Goal: Transaction & Acquisition: Purchase product/service

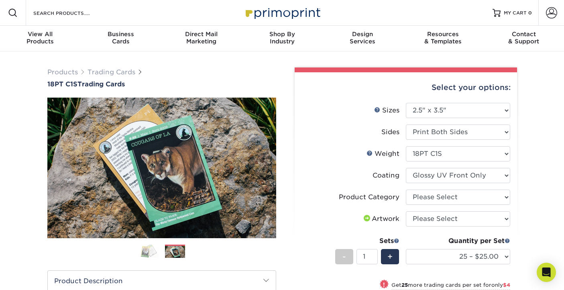
select select "2.50x3.50"
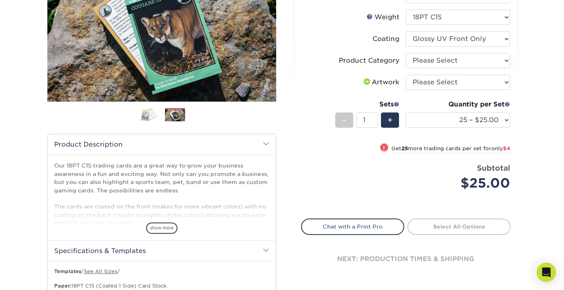
scroll to position [135, 0]
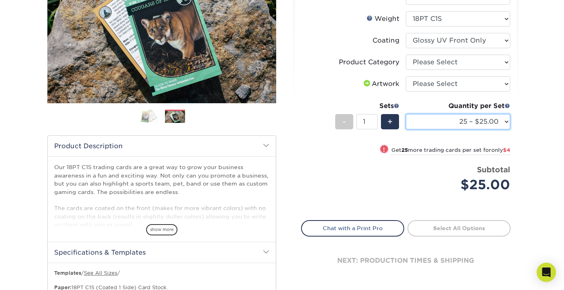
click at [506, 122] on select "25 – $25.00 50 – $29.00 75 – $37.00 100 – $41.00 250 – $48.00 500 – $58.00 1000…" at bounding box center [458, 121] width 104 height 15
select select "250 – $48.00"
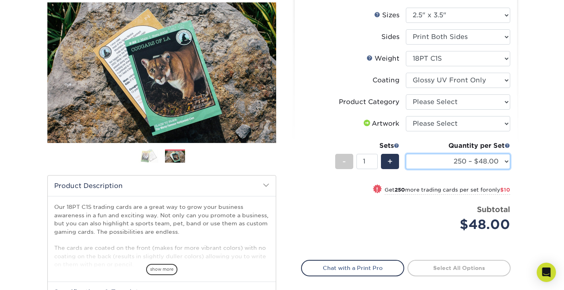
scroll to position [93, 0]
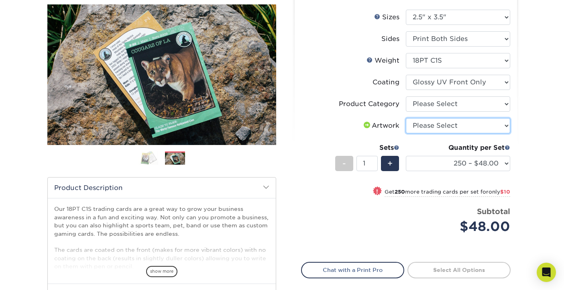
click at [504, 125] on select "Please Select I will upload files I need a design - $100" at bounding box center [458, 125] width 104 height 15
select select "upload"
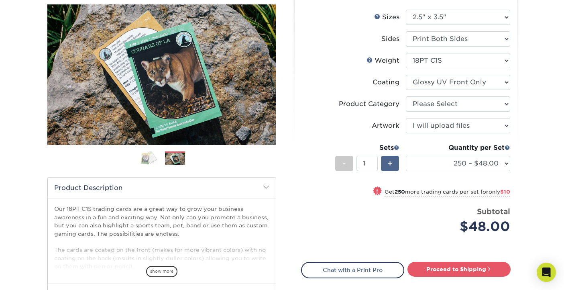
click at [391, 161] on span "+" at bounding box center [389, 163] width 5 height 12
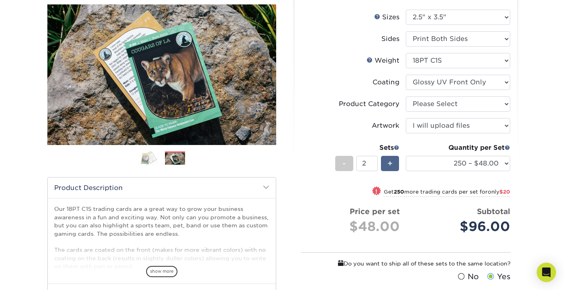
click at [391, 161] on span "+" at bounding box center [389, 163] width 5 height 12
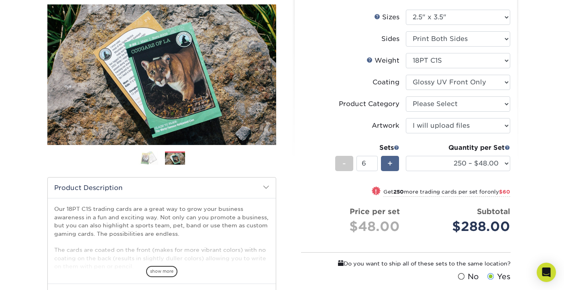
type input "7"
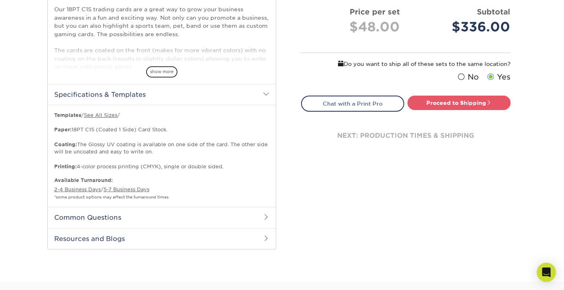
scroll to position [295, 0]
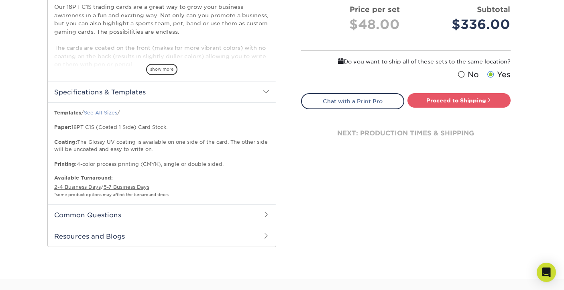
click at [107, 112] on link "See All Sizes" at bounding box center [100, 113] width 33 height 6
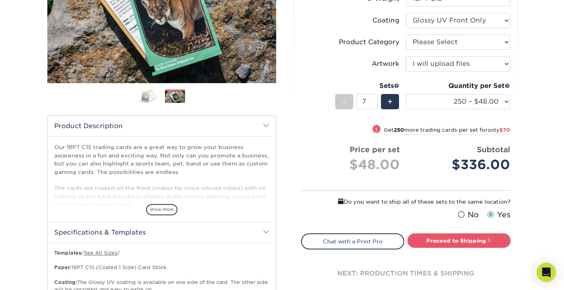
scroll to position [162, 0]
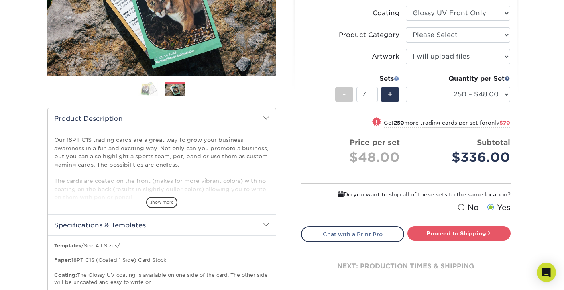
click at [397, 77] on span at bounding box center [397, 78] width 6 height 6
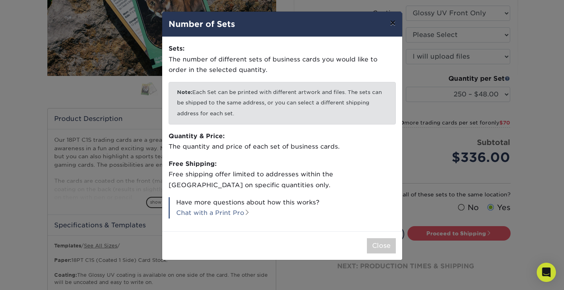
click at [393, 24] on button "×" at bounding box center [392, 23] width 18 height 22
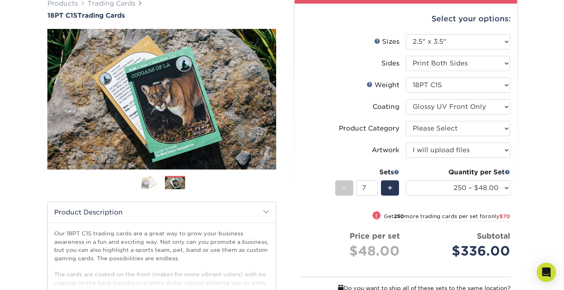
scroll to position [73, 0]
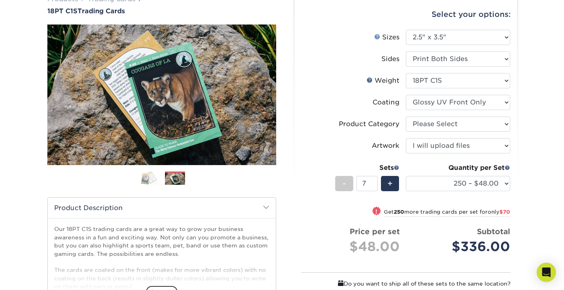
click at [377, 37] on link "Sizes Help" at bounding box center [377, 36] width 6 height 6
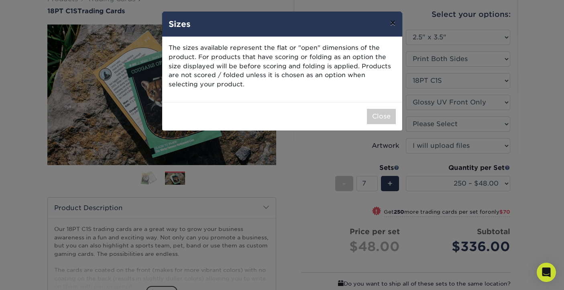
click at [391, 23] on button "×" at bounding box center [392, 23] width 18 height 22
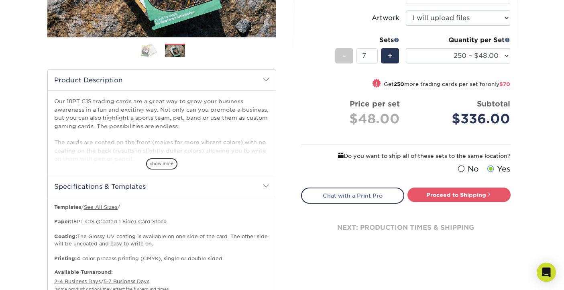
scroll to position [203, 0]
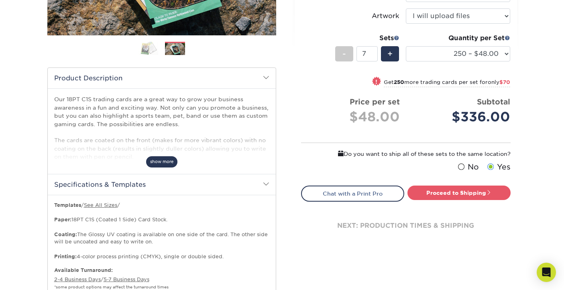
click at [168, 164] on span "show more" at bounding box center [161, 161] width 31 height 11
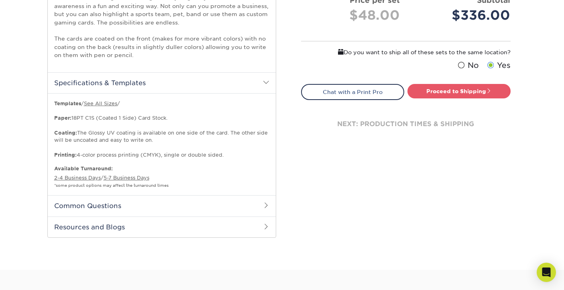
scroll to position [334, 0]
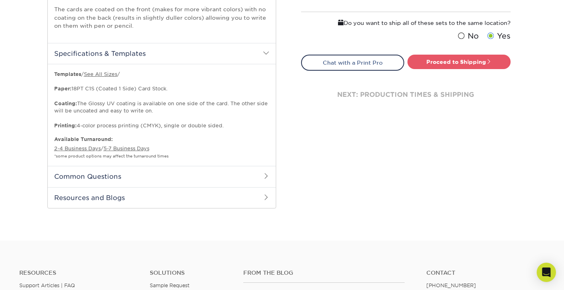
click at [264, 175] on span at bounding box center [266, 176] width 6 height 6
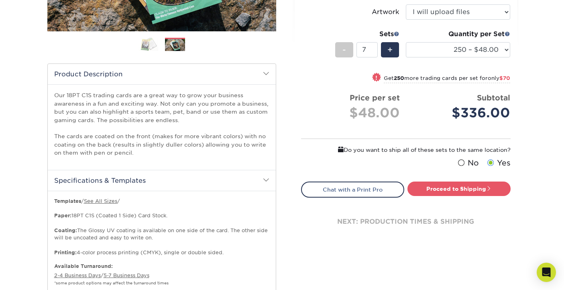
scroll to position [210, 0]
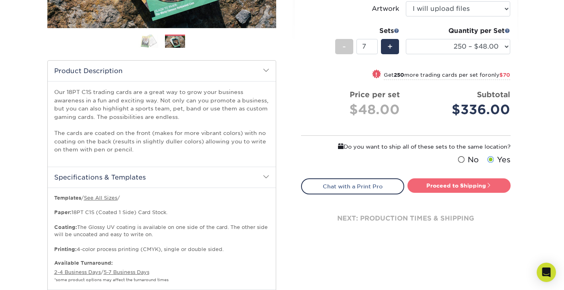
click at [463, 188] on link "Proceed to Shipping" at bounding box center [458, 185] width 103 height 14
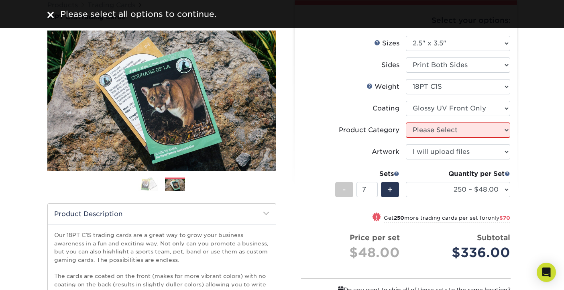
scroll to position [66, 0]
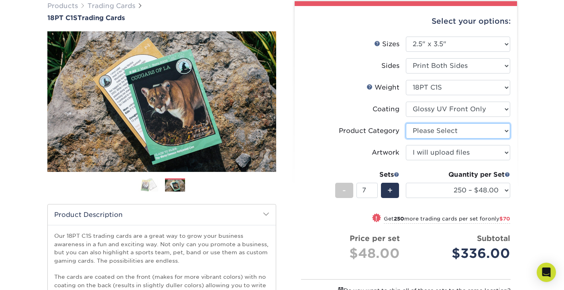
click at [504, 132] on select "Please Select Trading Cards" at bounding box center [458, 130] width 104 height 15
select select "c2f9bce9-36c2-409d-b101-c29d9d031e18"
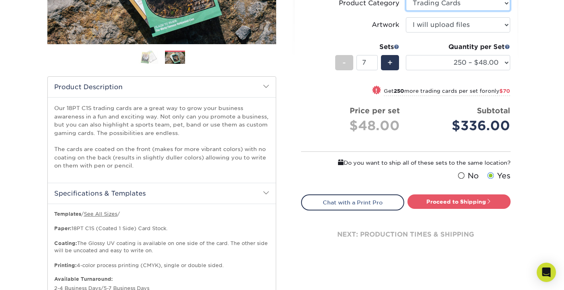
scroll to position [204, 0]
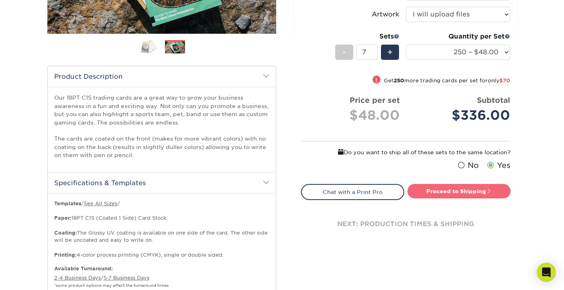
click at [445, 189] on link "Proceed to Shipping" at bounding box center [458, 191] width 103 height 14
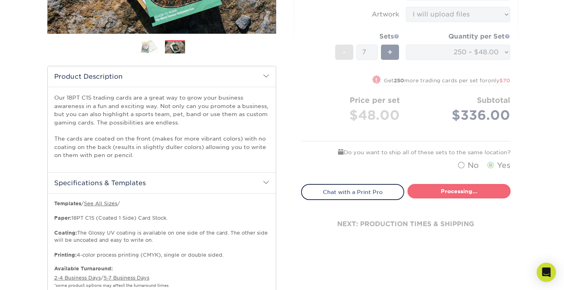
select select "f7cdf0bb-4f0d-4a12-bfed-4ea69d747644"
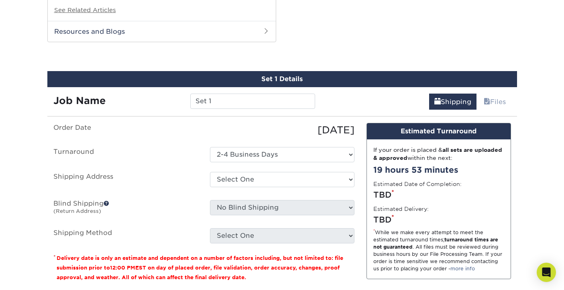
scroll to position [678, 0]
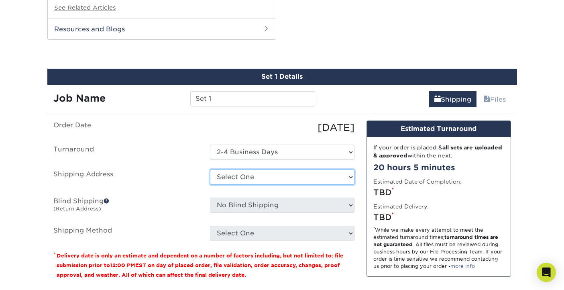
click at [348, 175] on select "Select One + Add New Address - Login" at bounding box center [282, 176] width 144 height 15
select select "newaddress"
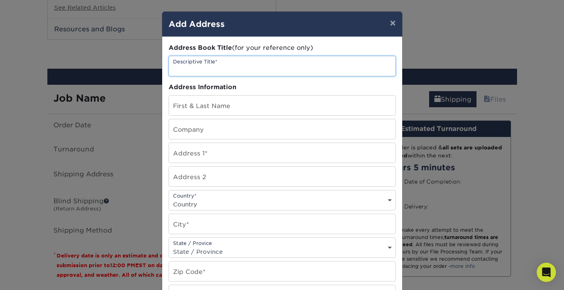
click at [206, 68] on input "text" at bounding box center [282, 66] width 226 height 20
type input "Hippo Pockets"
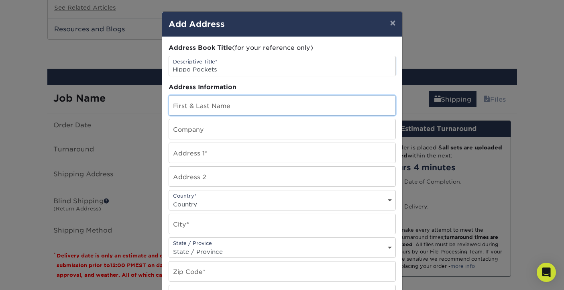
click at [187, 106] on input "text" at bounding box center [282, 106] width 226 height 20
type input "jeremy bue"
type input "Hippo Pockets"
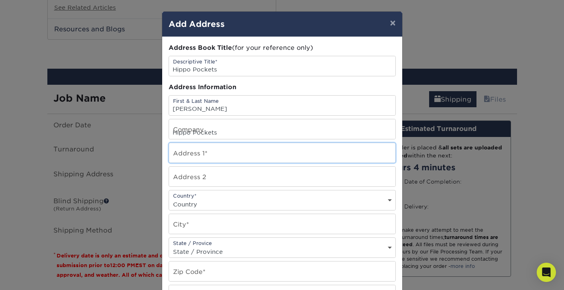
type input "735 E 48th St"
type input "Hippo Pockets"
select select "US"
type input "Minneapolis"
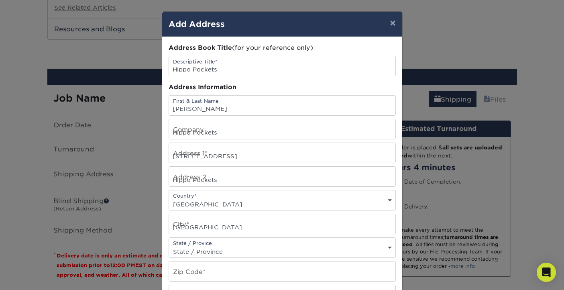
select select "MN"
type input "55417"
type input "6126367187"
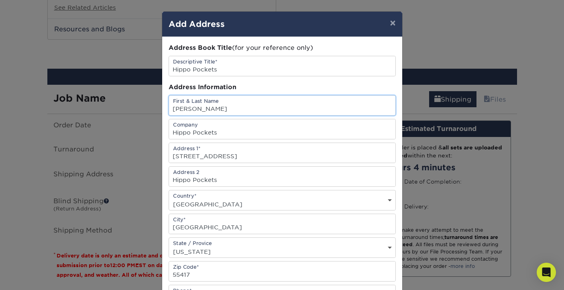
click at [175, 110] on input "jeremy bue" at bounding box center [282, 106] width 226 height 20
click at [200, 109] on input "Jeremy bue" at bounding box center [282, 106] width 226 height 20
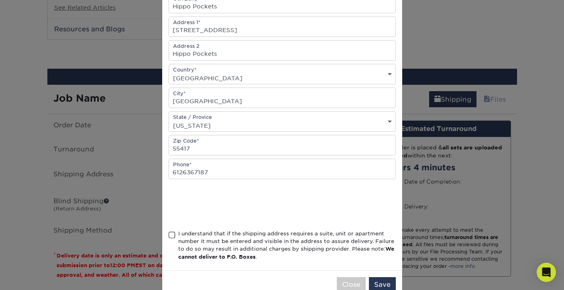
scroll to position [146, 0]
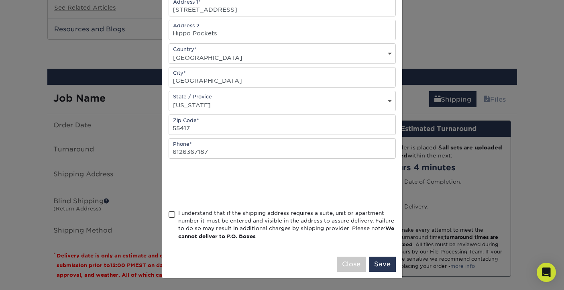
type input "Jeremy Bue"
click at [171, 214] on span at bounding box center [172, 215] width 7 height 8
click at [0, 0] on input "I understand that if the shipping address requires a suite, unit or apartment n…" at bounding box center [0, 0] width 0 height 0
click at [380, 267] on button "Save" at bounding box center [382, 263] width 27 height 15
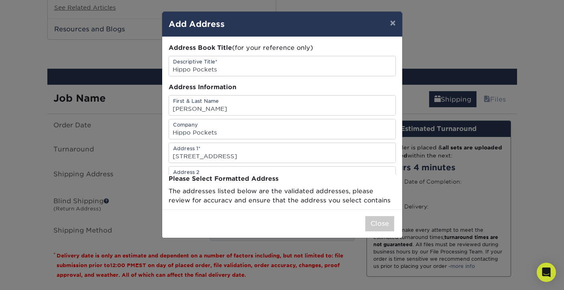
scroll to position [0, 0]
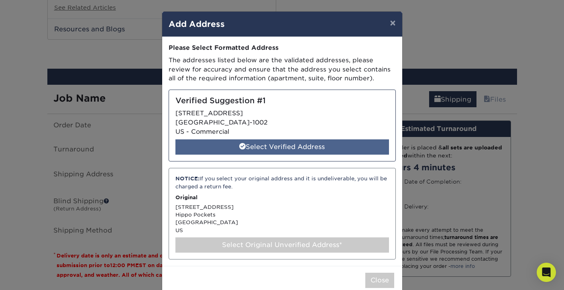
click at [304, 146] on div "Select Verified Address" at bounding box center [282, 146] width 214 height 15
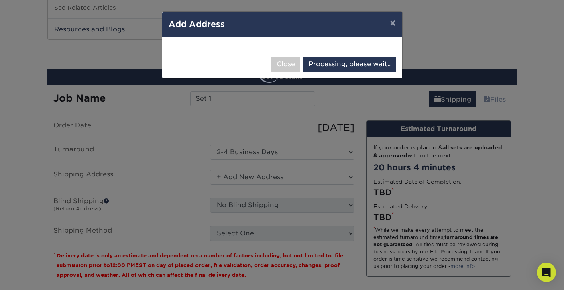
select select "285302"
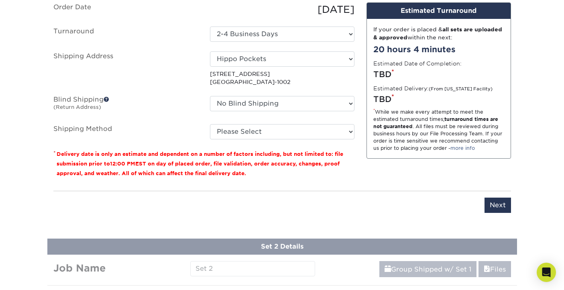
scroll to position [789, 0]
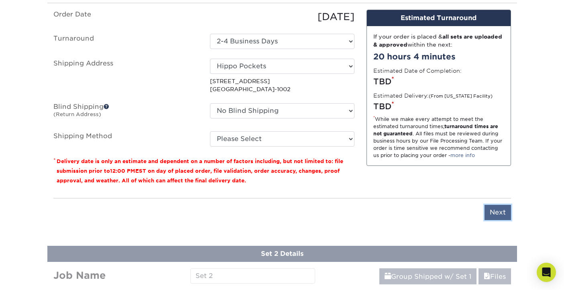
click at [498, 211] on input "Next" at bounding box center [497, 212] width 26 height 15
type input "Next"
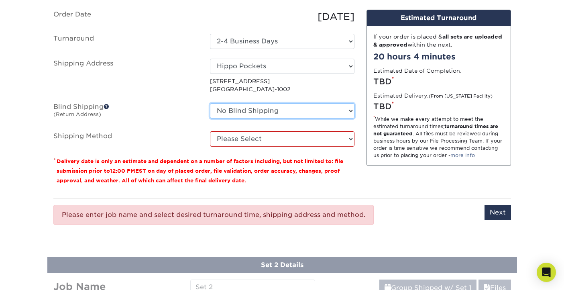
click at [349, 109] on select "No Blind Shipping + Add New Address" at bounding box center [282, 110] width 144 height 15
click at [352, 136] on select "Please Select Ground Shipping (+$16.74) 3 Day Shipping Service (+$19.91) 2 Day …" at bounding box center [282, 138] width 144 height 15
select select "12"
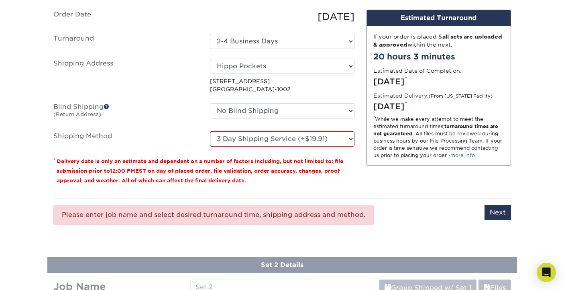
click at [399, 120] on div "* While we make every attempt to meet the estimated turnaround times; turnaroun…" at bounding box center [438, 137] width 131 height 43
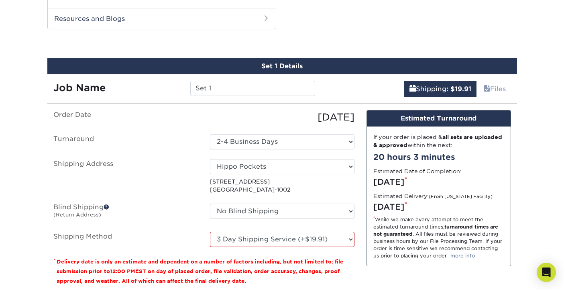
scroll to position [691, 0]
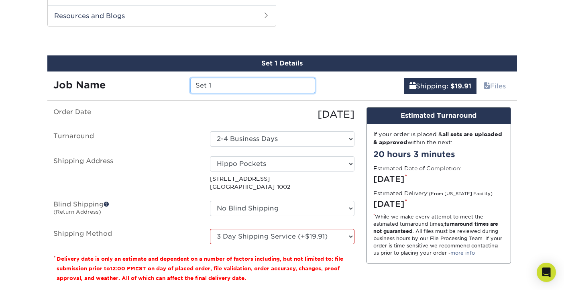
click at [204, 87] on input "Set 1" at bounding box center [252, 85] width 125 height 15
click at [196, 85] on input "Set 1" at bounding box center [252, 85] width 125 height 15
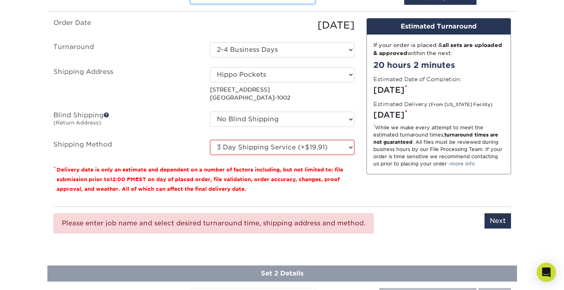
scroll to position [805, 0]
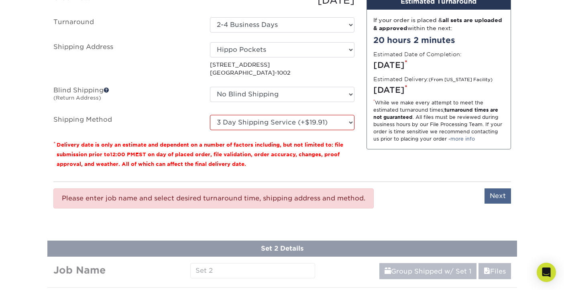
type input "Hippo Pocket trading cards Set 1"
click at [493, 197] on input "Next" at bounding box center [497, 195] width 26 height 15
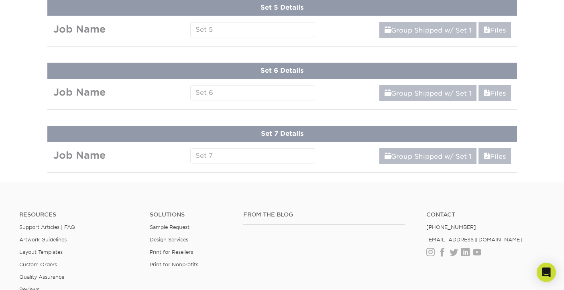
scroll to position [1209, 0]
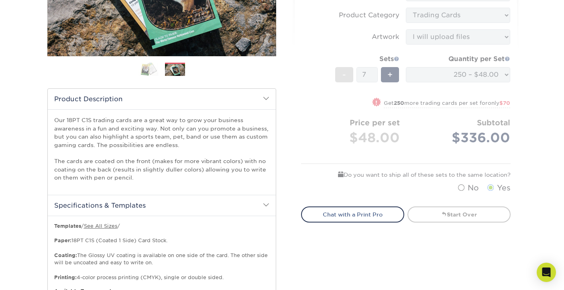
scroll to position [183, 0]
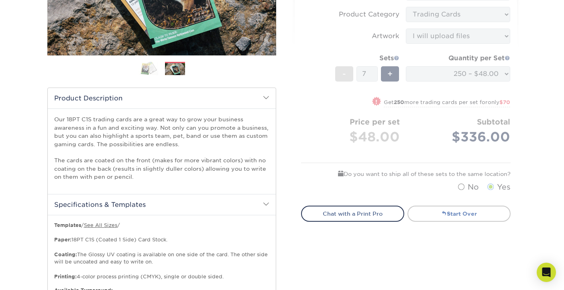
click at [449, 210] on link "Start Over" at bounding box center [458, 213] width 103 height 16
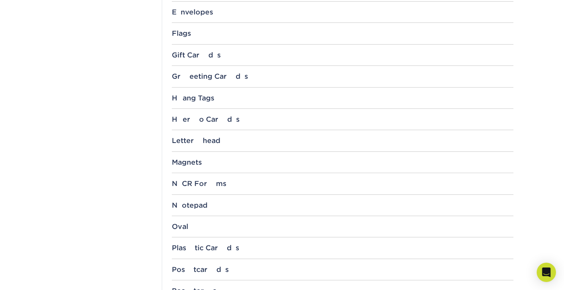
scroll to position [616, 0]
click at [224, 121] on div "Hero Cards" at bounding box center [343, 120] width 342 height 8
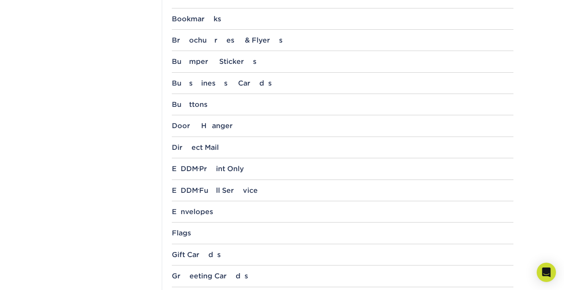
scroll to position [411, 0]
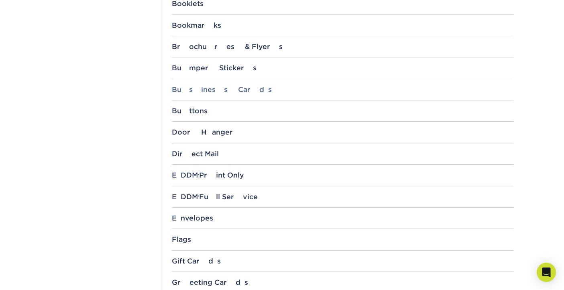
click at [242, 93] on div "Business Cards" at bounding box center [343, 89] width 342 height 8
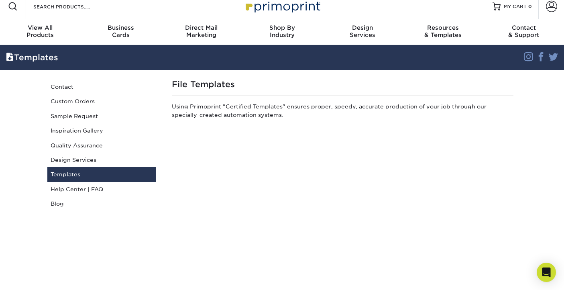
scroll to position [0, 0]
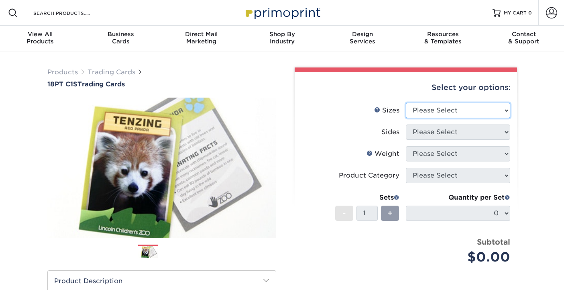
click at [505, 108] on select "Please Select 2.5" x 3.5"" at bounding box center [458, 110] width 104 height 15
select select "2.50x3.50"
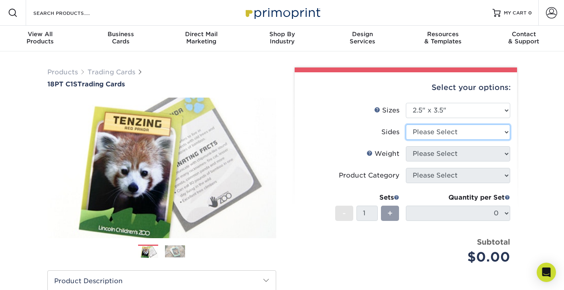
click at [504, 131] on select "Please Select Print Both Sides Print Front Only" at bounding box center [458, 131] width 104 height 15
select select "13abbda7-1d64-4f25-8bb2-c179b224825d"
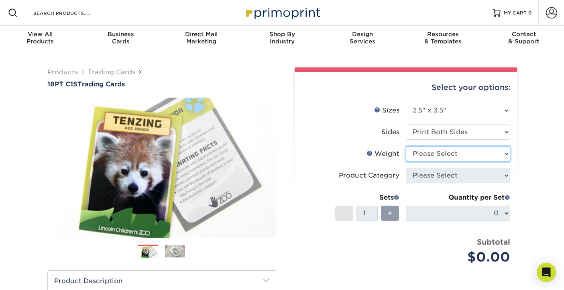
click at [505, 153] on select "Please Select 18PT C1S" at bounding box center [458, 153] width 104 height 15
select select "18PTC1S"
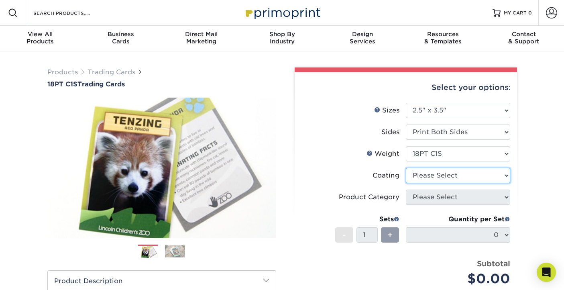
click at [504, 175] on select at bounding box center [458, 175] width 104 height 15
select select "1e8116af-acfc-44b1-83dc-8181aa338834"
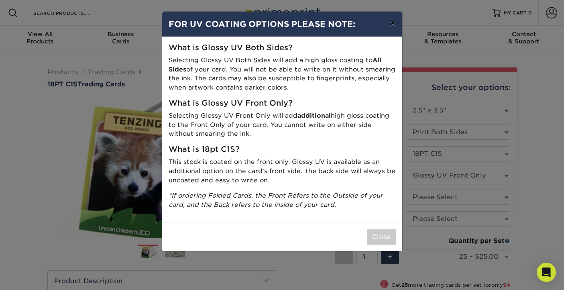
click at [391, 21] on button "×" at bounding box center [392, 23] width 18 height 22
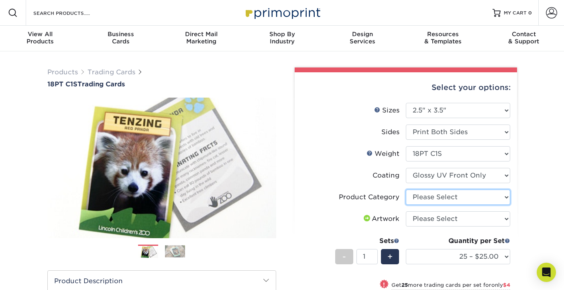
click at [505, 197] on select "Please Select Trading Cards" at bounding box center [458, 196] width 104 height 15
select select "c2f9bce9-36c2-409d-b101-c29d9d031e18"
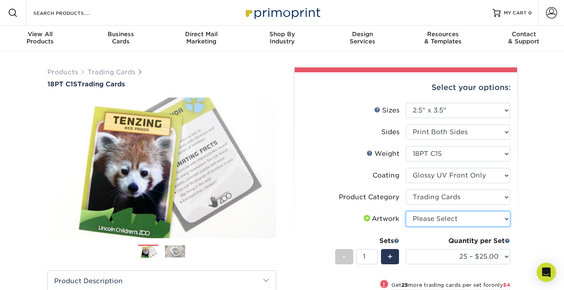
click at [505, 219] on select "Please Select I will upload files I need a design - $100" at bounding box center [458, 218] width 104 height 15
select select "upload"
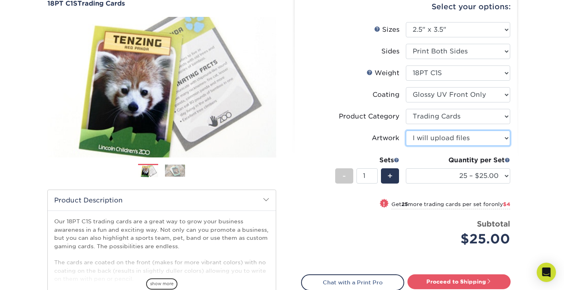
scroll to position [81, 0]
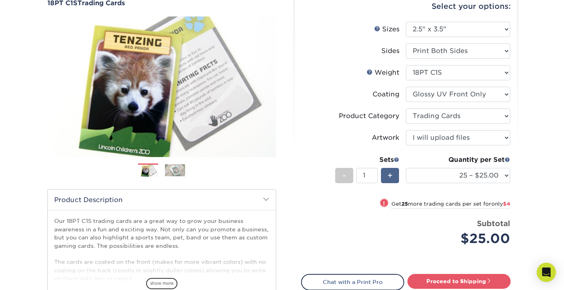
click at [391, 176] on span "+" at bounding box center [389, 175] width 5 height 12
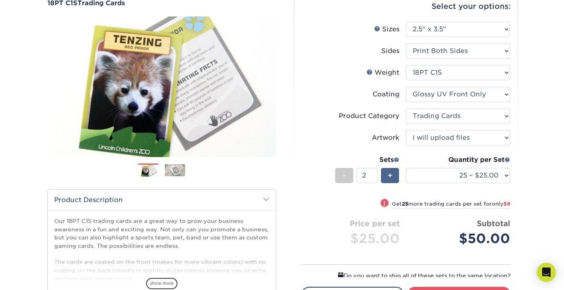
click at [391, 176] on span "+" at bounding box center [389, 175] width 5 height 12
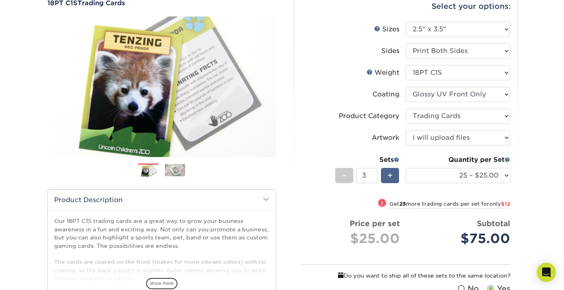
click at [391, 176] on span "+" at bounding box center [389, 175] width 5 height 12
type input "6"
click at [507, 175] on select "25 – $25.00 50 – $29.00 75 – $37.00 100 – $41.00 250 – $48.00 500 – $58.00 1000…" at bounding box center [458, 175] width 104 height 15
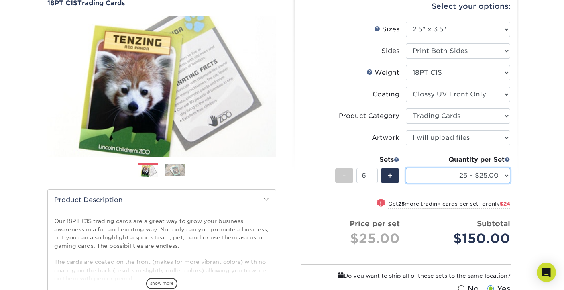
select select "250 – $48.00"
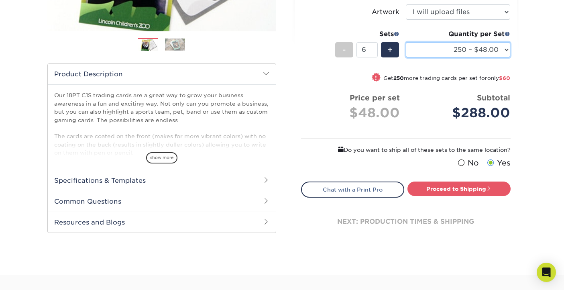
scroll to position [209, 0]
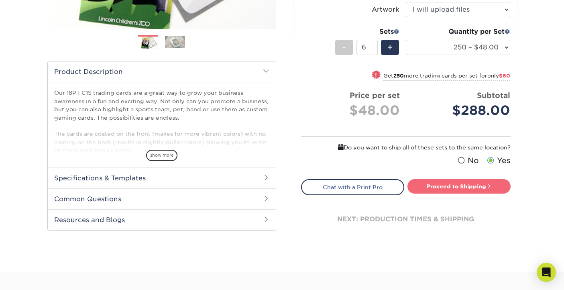
click at [459, 187] on link "Proceed to Shipping" at bounding box center [458, 186] width 103 height 14
type input "Set 1"
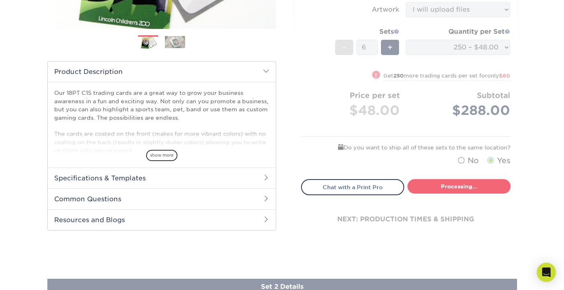
select select "f7cdf0bb-4f0d-4a12-bfed-4ea69d747644"
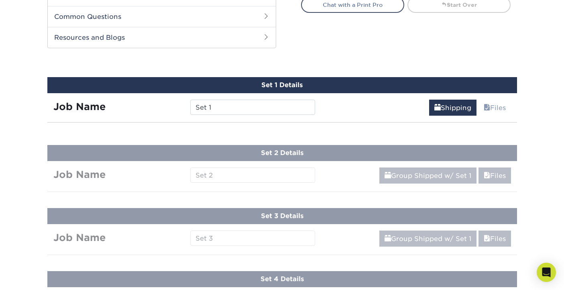
scroll to position [409, 0]
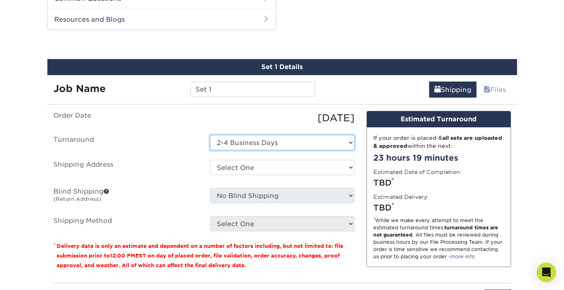
click at [350, 143] on select "Select One 2-4 Business Days" at bounding box center [282, 142] width 144 height 15
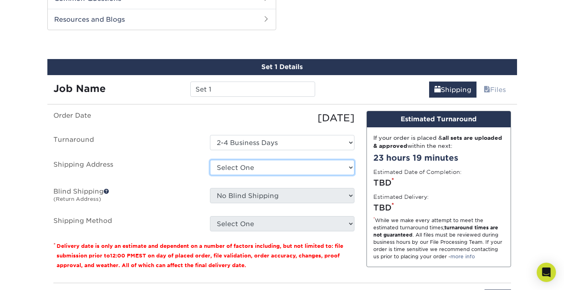
click at [348, 165] on select "Select One Hippo Pockets + Add New Address - Login" at bounding box center [282, 167] width 144 height 15
select select "285302"
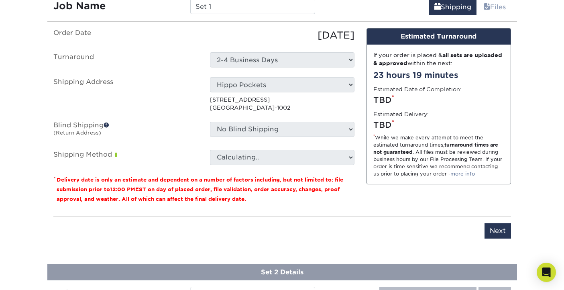
scroll to position [498, 0]
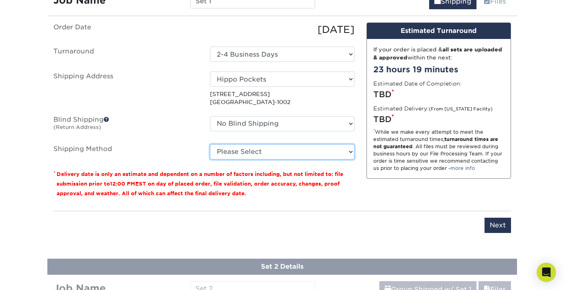
click at [346, 150] on select "Please Select Ground Shipping (+$16.69) 3 Day Shipping Service (+$19.91) 2 Day …" at bounding box center [282, 151] width 144 height 15
select select "12"
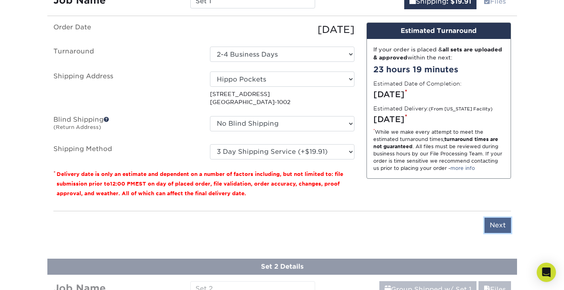
click at [495, 223] on input "Next" at bounding box center [497, 225] width 26 height 15
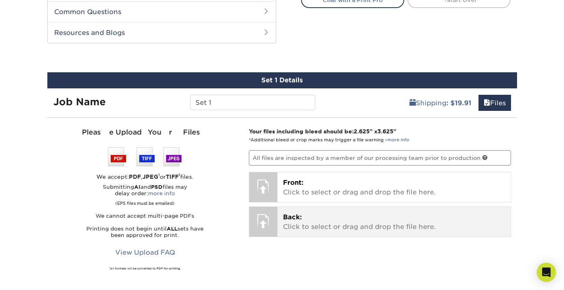
scroll to position [399, 0]
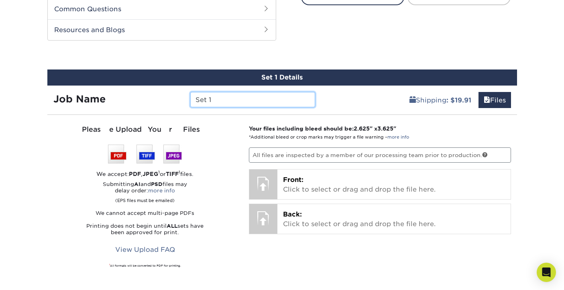
click at [212, 100] on input "Set 1" at bounding box center [252, 99] width 125 height 15
click at [195, 100] on input "Set 1" at bounding box center [252, 99] width 125 height 15
type input "Hippo pocket cards cowboy Set 1"
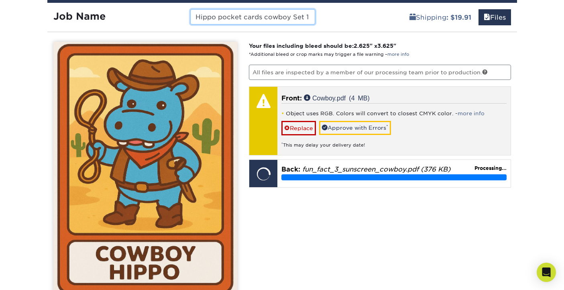
scroll to position [485, 0]
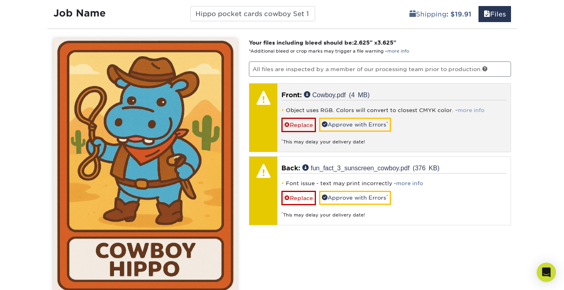
click at [460, 109] on link "more info" at bounding box center [471, 110] width 27 height 6
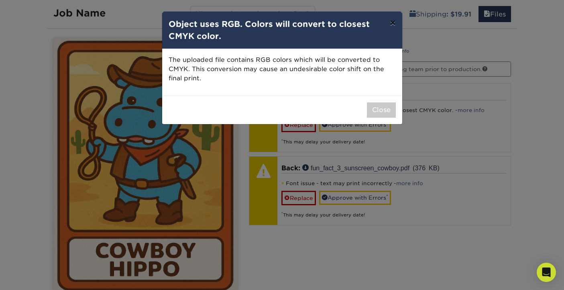
click at [393, 23] on button "×" at bounding box center [392, 23] width 18 height 22
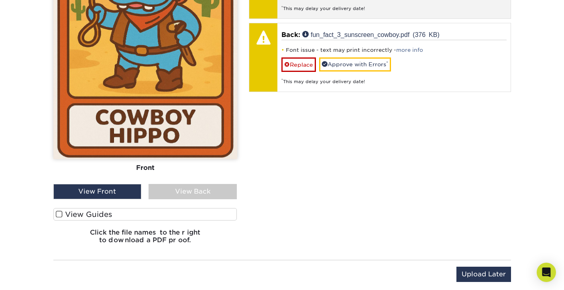
scroll to position [617, 0]
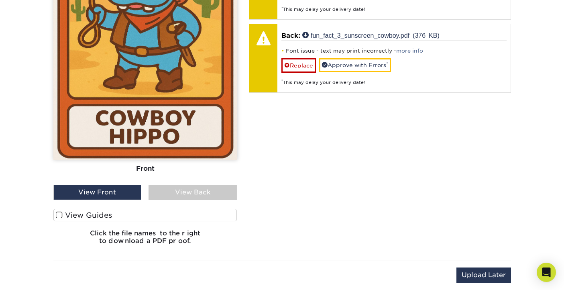
click at [58, 215] on span at bounding box center [59, 215] width 7 height 8
click at [0, 0] on input "View Guides" at bounding box center [0, 0] width 0 height 0
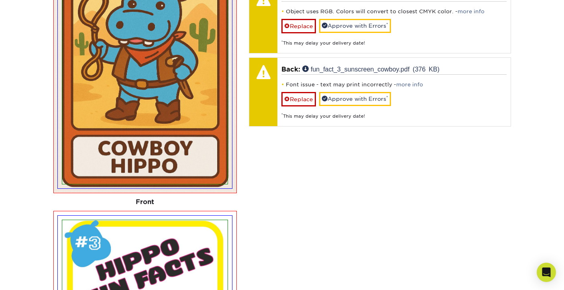
scroll to position [586, 0]
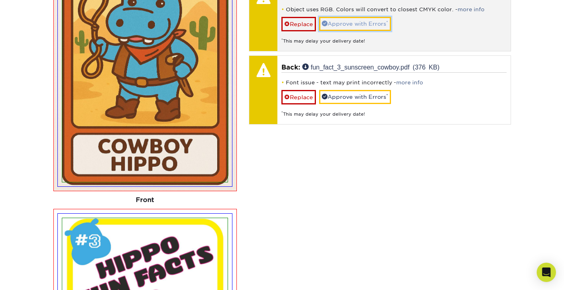
click at [347, 22] on link "Approve with Errors *" at bounding box center [355, 24] width 72 height 14
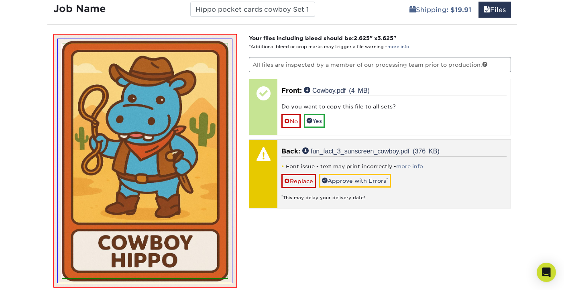
scroll to position [523, 0]
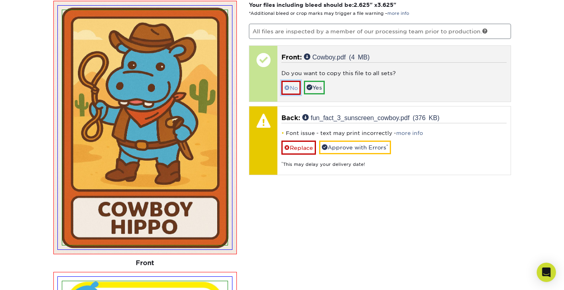
click at [294, 87] on link "No" at bounding box center [290, 88] width 19 height 14
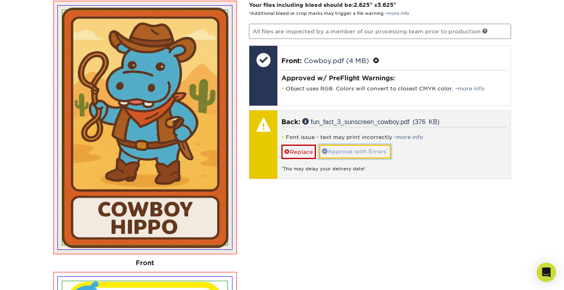
click at [362, 150] on link "Approve with Errors *" at bounding box center [355, 151] width 72 height 14
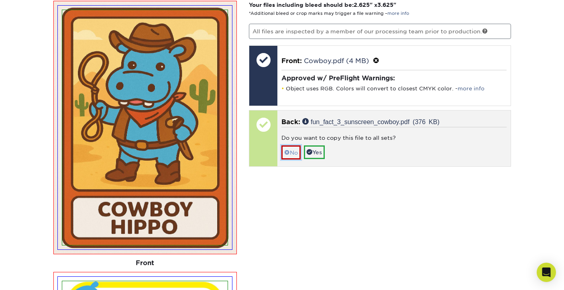
click at [292, 151] on link "No" at bounding box center [290, 152] width 19 height 14
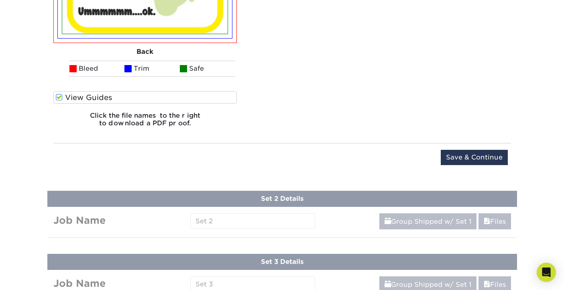
scroll to position [1003, 0]
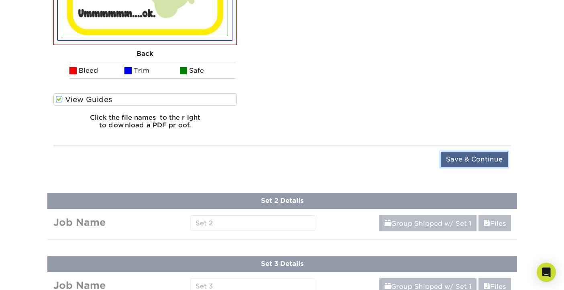
click at [465, 164] on input "Save & Continue" at bounding box center [474, 159] width 67 height 15
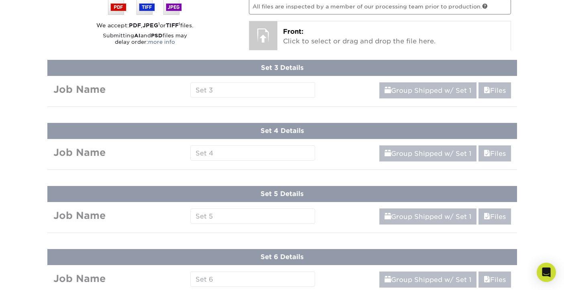
scroll to position [415, 0]
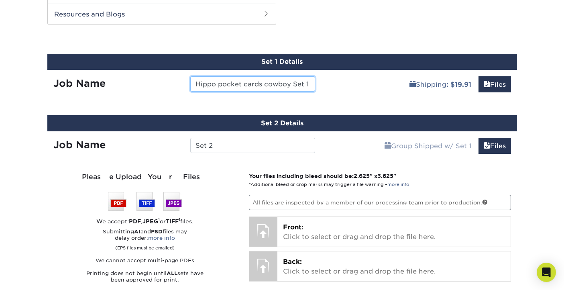
drag, startPoint x: 195, startPoint y: 85, endPoint x: 261, endPoint y: 84, distance: 66.2
click at [261, 84] on input "Hippo pocket cards cowboy Set 1" at bounding box center [252, 83] width 125 height 15
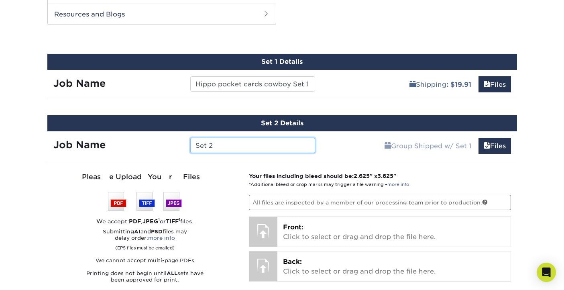
click at [195, 145] on input "Set 2" at bounding box center [252, 145] width 125 height 15
paste input "Hippo pocket cards"
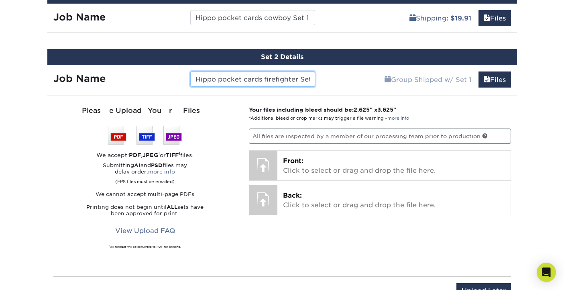
scroll to position [463, 0]
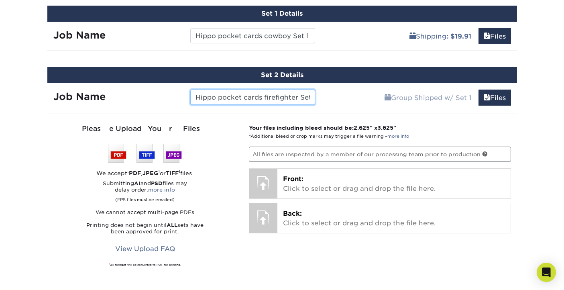
type input "Hippo pocket cards firefighter Set 2"
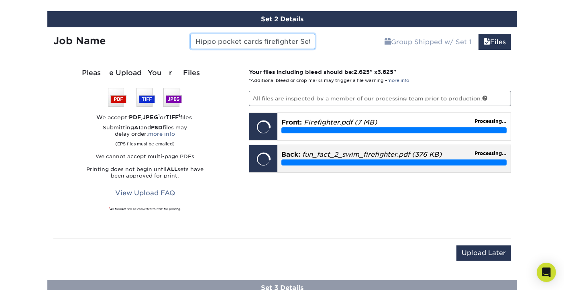
scroll to position [521, 0]
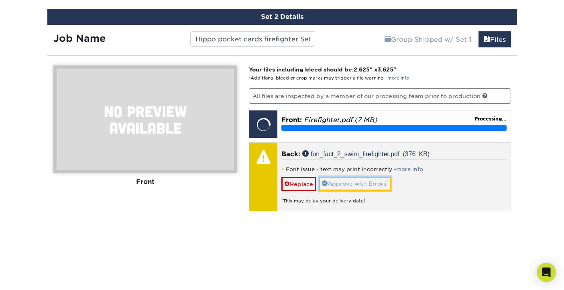
click at [356, 184] on link "Approve with Errors *" at bounding box center [355, 184] width 72 height 14
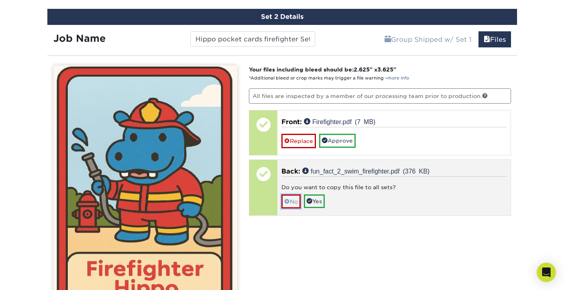
click at [295, 182] on div "Do you want to copy this file to all sets? No Yes" at bounding box center [393, 192] width 225 height 33
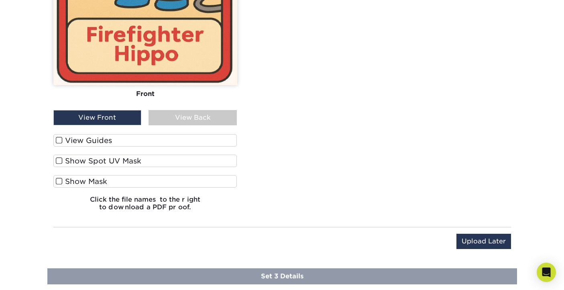
scroll to position [755, 0]
click at [59, 139] on span at bounding box center [59, 140] width 7 height 8
click at [0, 0] on input "View Guides" at bounding box center [0, 0] width 0 height 0
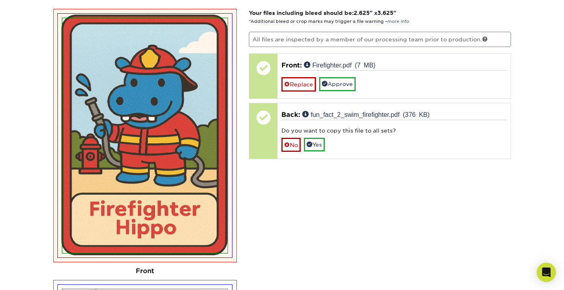
scroll to position [572, 0]
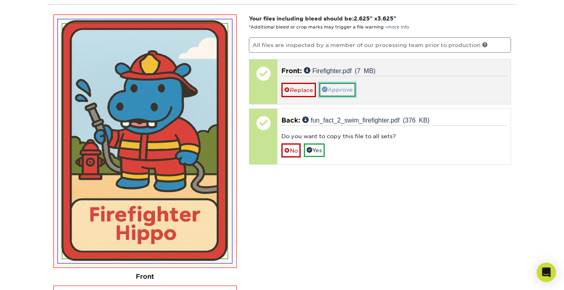
click at [339, 91] on link "Approve" at bounding box center [337, 90] width 37 height 14
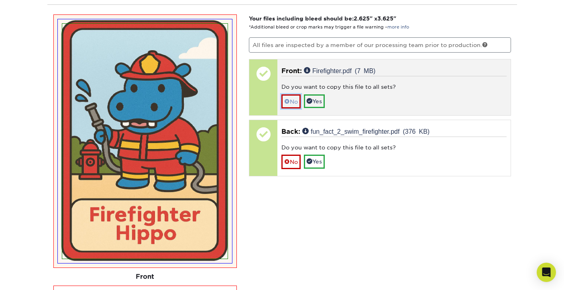
click at [293, 102] on link "No" at bounding box center [290, 101] width 19 height 14
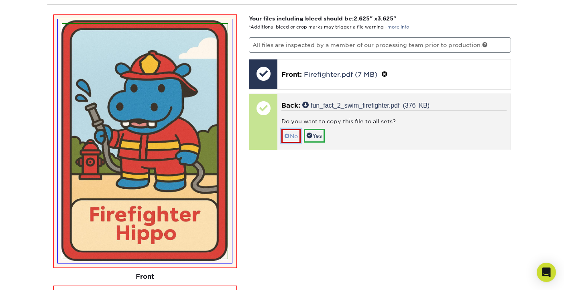
click at [294, 137] on link "No" at bounding box center [290, 136] width 19 height 14
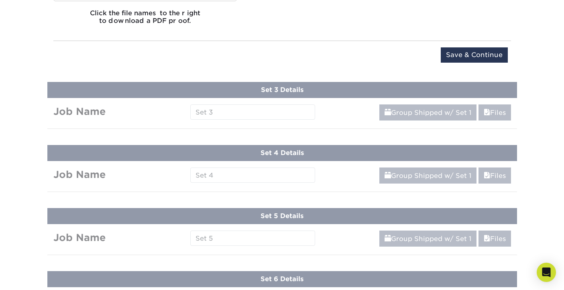
scroll to position [1218, 0]
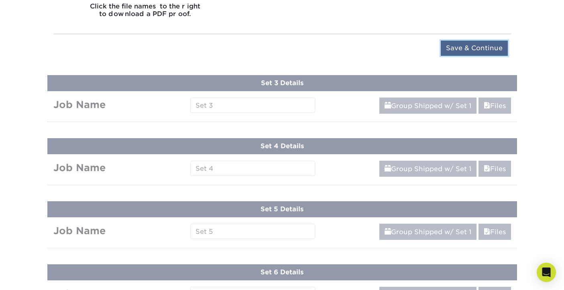
click at [472, 48] on input "Save & Continue" at bounding box center [474, 48] width 67 height 15
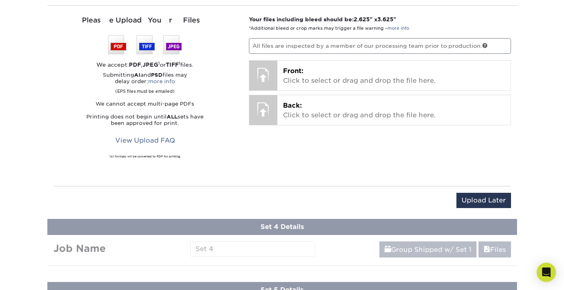
scroll to position [608, 0]
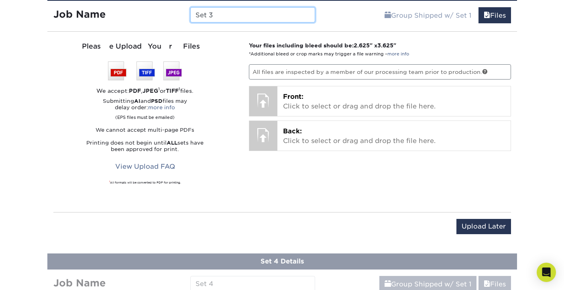
click at [197, 14] on input "Set 3" at bounding box center [252, 14] width 125 height 15
paste input "Hippo pocket cards"
type input "Hippo pocket cards rockstar Set 3"
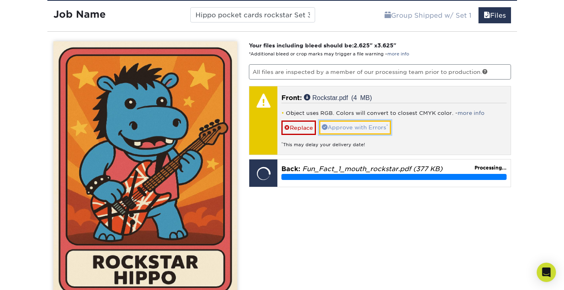
click at [347, 130] on link "Approve with Errors *" at bounding box center [355, 127] width 72 height 14
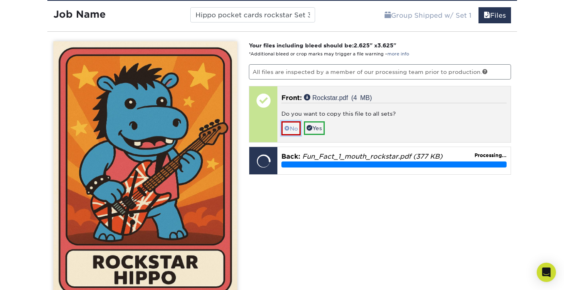
click at [289, 122] on link "No" at bounding box center [290, 128] width 19 height 14
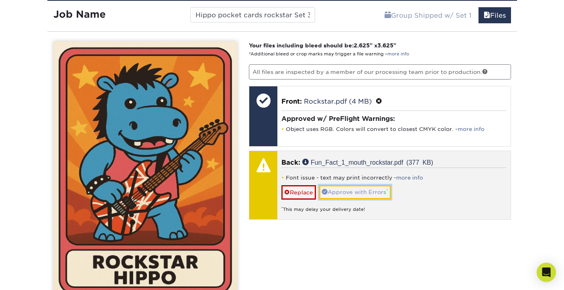
click at [356, 193] on link "Approve with Errors *" at bounding box center [355, 192] width 72 height 14
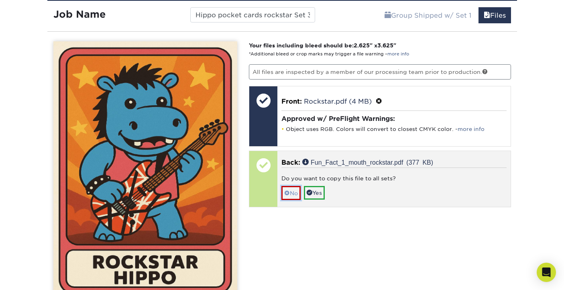
click at [293, 192] on link "No" at bounding box center [290, 193] width 19 height 14
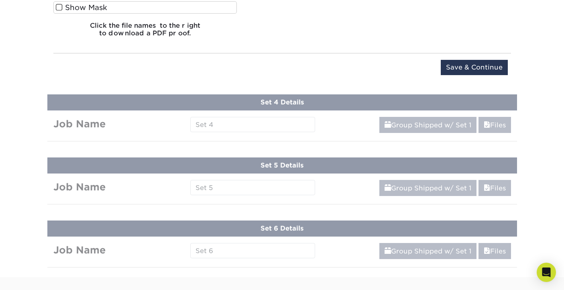
scroll to position [992, 0]
click at [474, 66] on input "Save & Continue" at bounding box center [474, 66] width 67 height 15
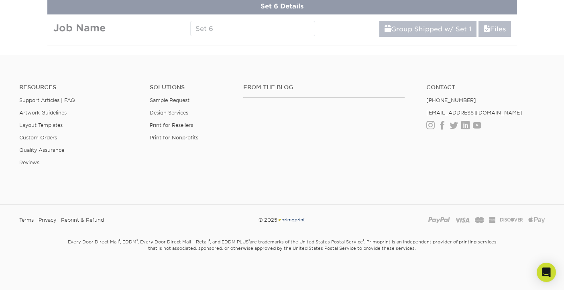
scroll to position [540, 0]
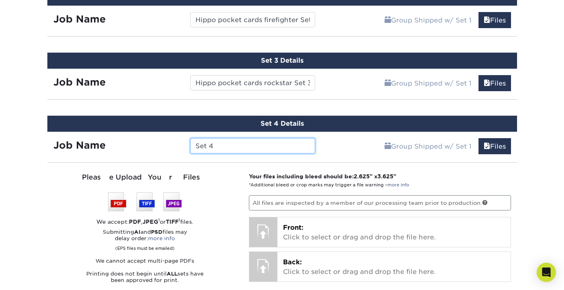
click at [196, 146] on input "Set 4" at bounding box center [252, 145] width 125 height 15
paste input "Hippo pocket cards"
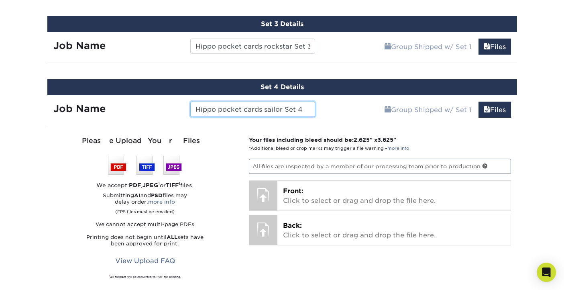
scroll to position [610, 0]
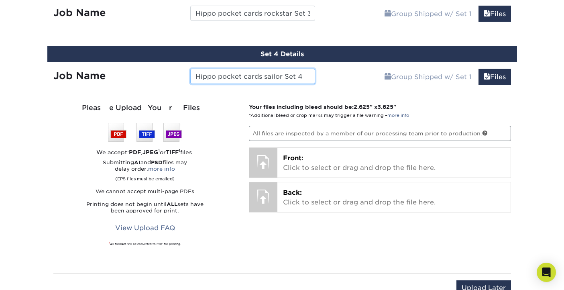
type input "Hippo pocket cards sailor Set 4"
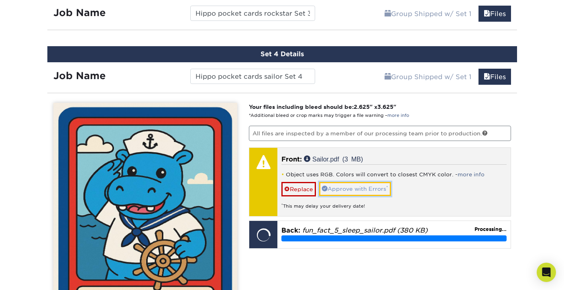
click at [351, 189] on link "Approve with Errors *" at bounding box center [355, 189] width 72 height 14
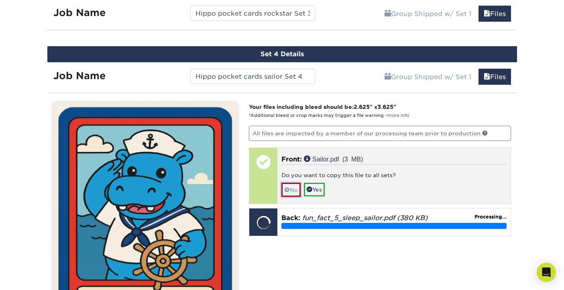
click at [294, 189] on link "No" at bounding box center [290, 190] width 19 height 14
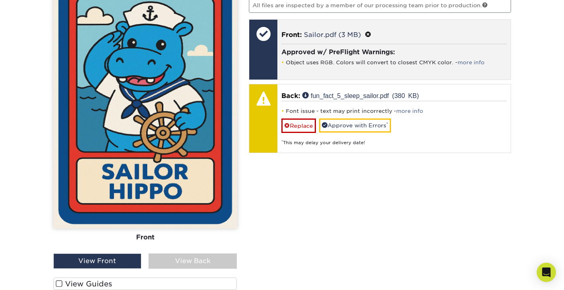
scroll to position [732, 0]
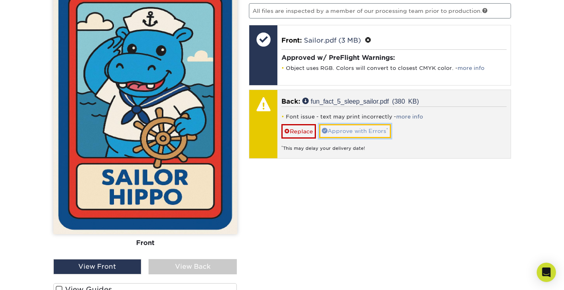
click at [338, 130] on link "Approve with Errors *" at bounding box center [355, 131] width 72 height 14
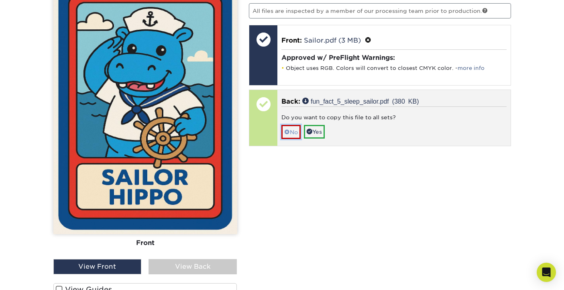
click at [293, 132] on link "No" at bounding box center [290, 132] width 19 height 14
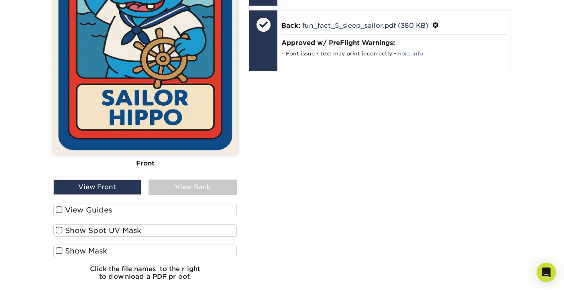
scroll to position [818, 0]
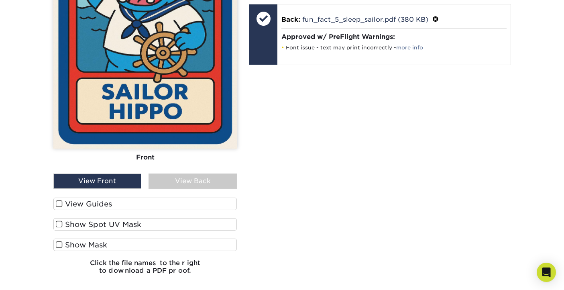
click at [61, 205] on span at bounding box center [59, 204] width 7 height 8
click at [0, 0] on input "View Guides" at bounding box center [0, 0] width 0 height 0
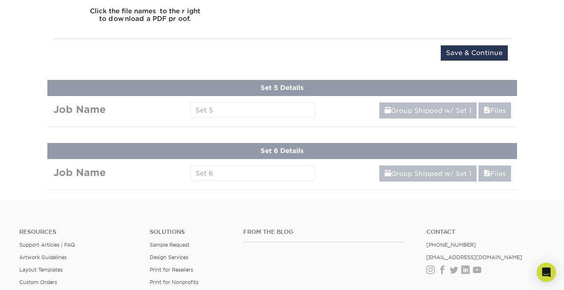
scroll to position [1346, 0]
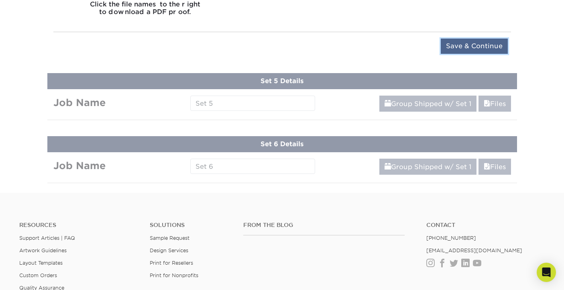
click at [465, 45] on input "Save & Continue" at bounding box center [474, 46] width 67 height 15
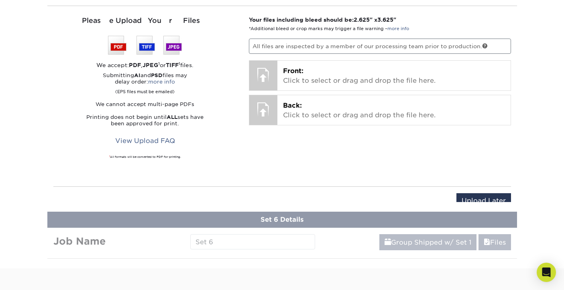
scroll to position [723, 0]
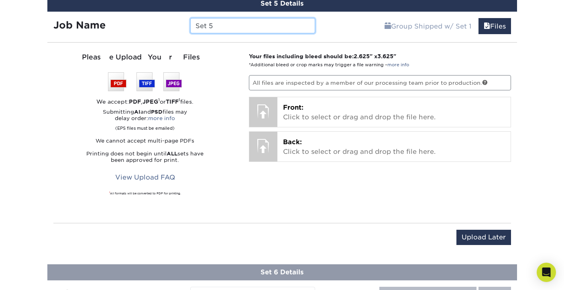
click at [195, 25] on input "Set 5" at bounding box center [252, 25] width 125 height 15
paste input "Hippo pocket cards"
type input "Hippo pocket cards teacher Set 5"
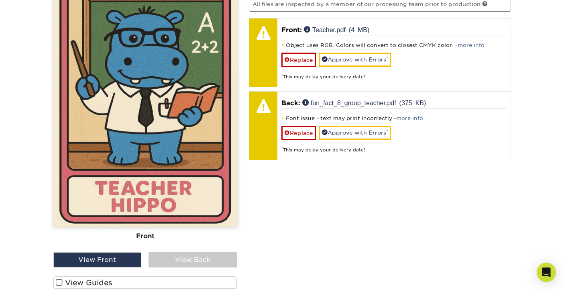
scroll to position [801, 0]
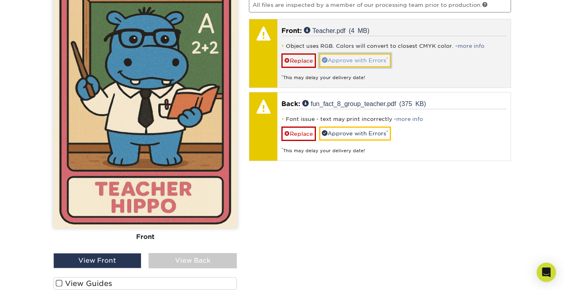
click at [346, 57] on link "Approve with Errors *" at bounding box center [355, 60] width 72 height 14
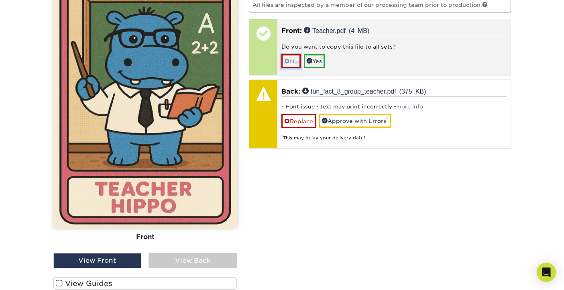
click at [293, 59] on link "No" at bounding box center [290, 61] width 19 height 14
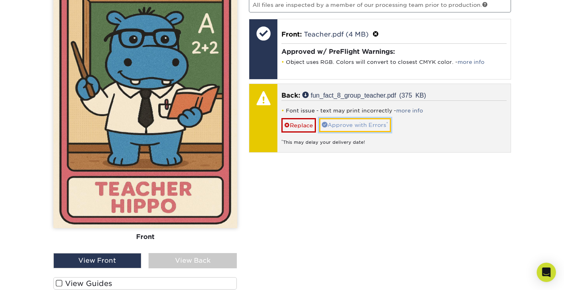
click at [342, 122] on link "Approve with Errors *" at bounding box center [355, 125] width 72 height 14
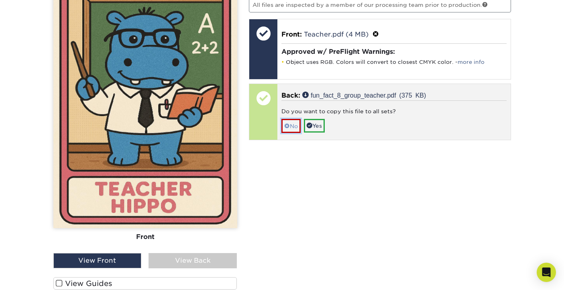
click at [294, 124] on link "No" at bounding box center [290, 126] width 19 height 14
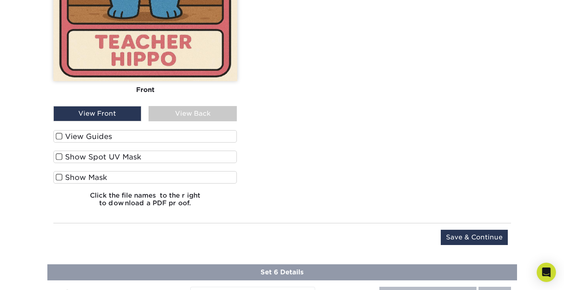
scroll to position [945, 0]
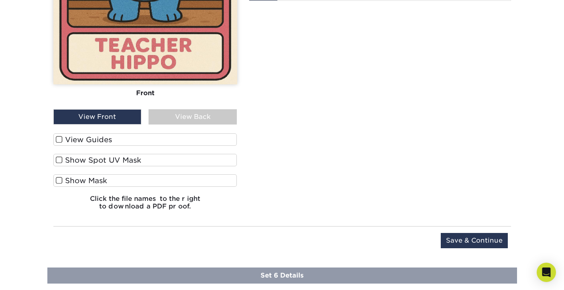
click at [59, 140] on span at bounding box center [59, 140] width 7 height 8
click at [0, 0] on input "View Guides" at bounding box center [0, 0] width 0 height 0
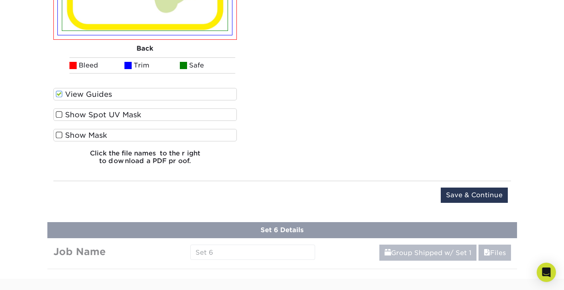
scroll to position [1261, 0]
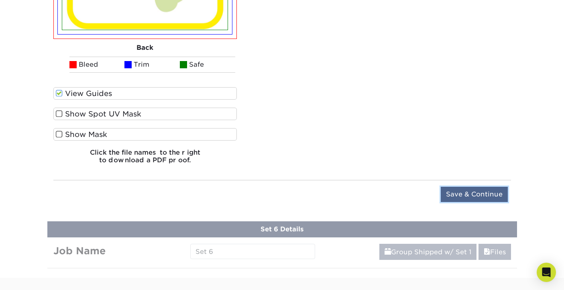
click at [466, 195] on input "Save & Continue" at bounding box center [474, 194] width 67 height 15
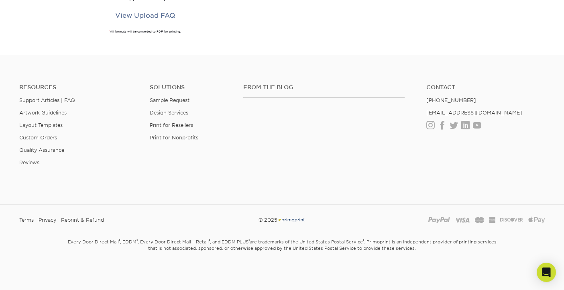
scroll to position [666, 0]
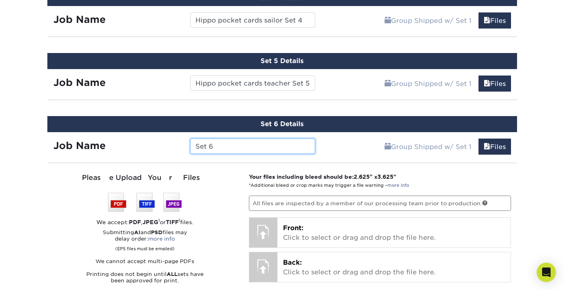
click at [197, 146] on input "Set 6" at bounding box center [252, 145] width 125 height 15
paste input "Hippo pocket cards"
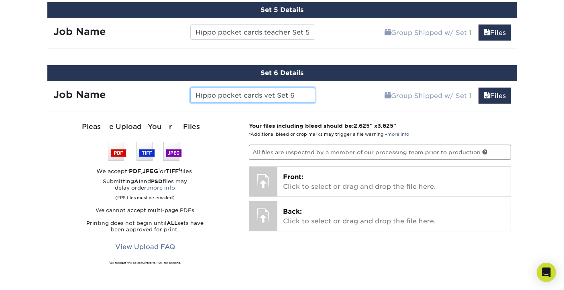
scroll to position [718, 0]
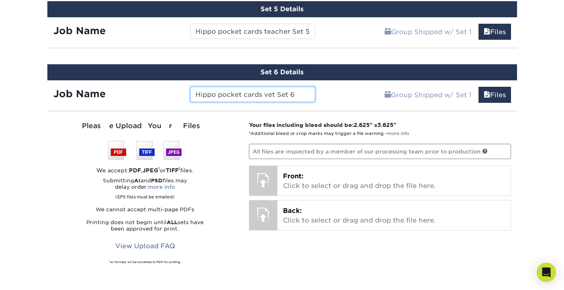
type input "Hippo pocket cards vet Set 6"
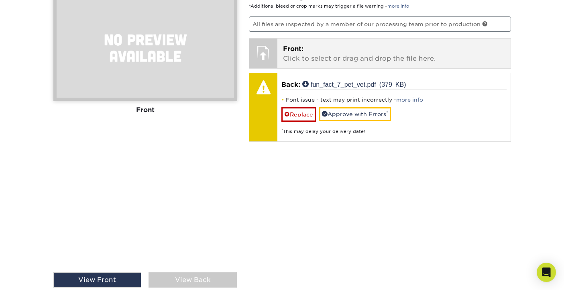
scroll to position [826, 0]
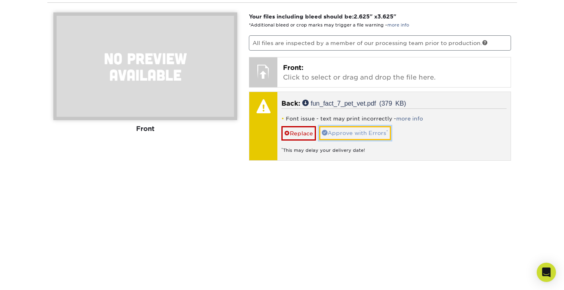
click at [362, 132] on link "Approve with Errors *" at bounding box center [355, 133] width 72 height 14
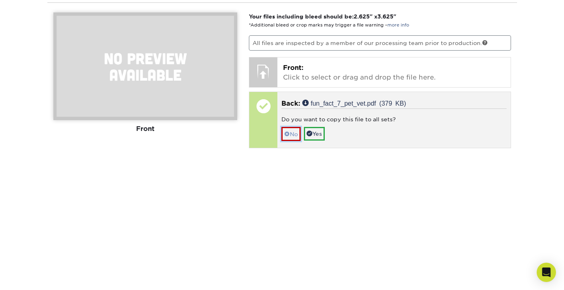
click at [293, 131] on link "No" at bounding box center [290, 134] width 19 height 14
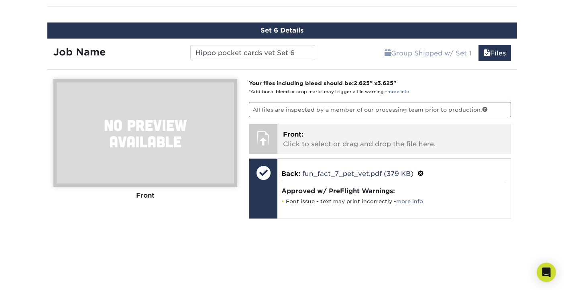
scroll to position [759, 0]
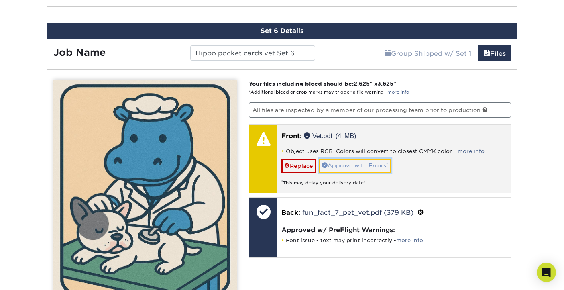
click at [348, 164] on link "Approve with Errors *" at bounding box center [355, 166] width 72 height 14
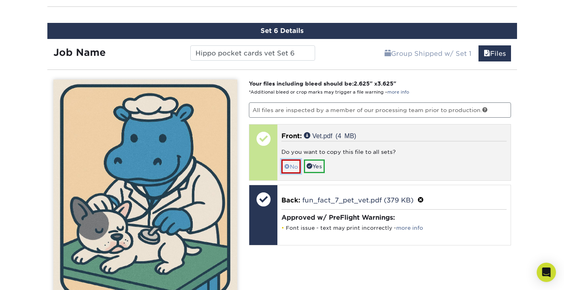
click at [294, 162] on link "No" at bounding box center [290, 166] width 19 height 14
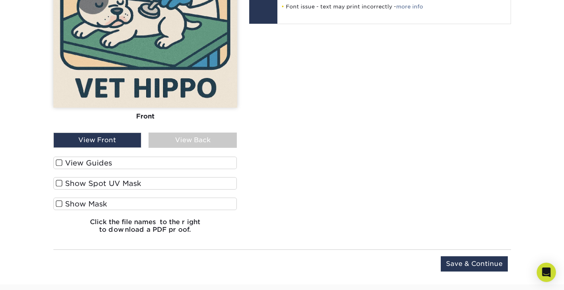
scroll to position [986, 0]
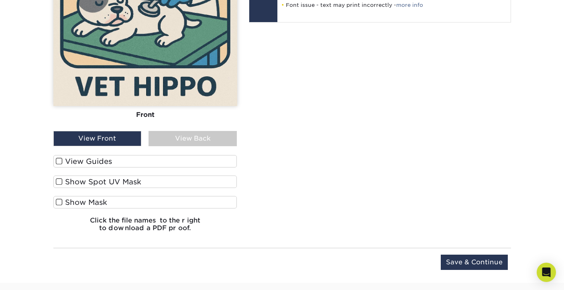
click at [57, 160] on span at bounding box center [59, 161] width 7 height 8
click at [0, 0] on input "View Guides" at bounding box center [0, 0] width 0 height 0
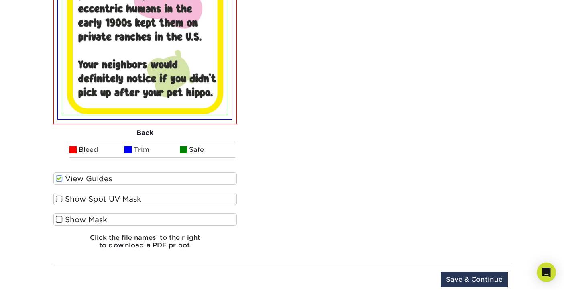
scroll to position [1286, 0]
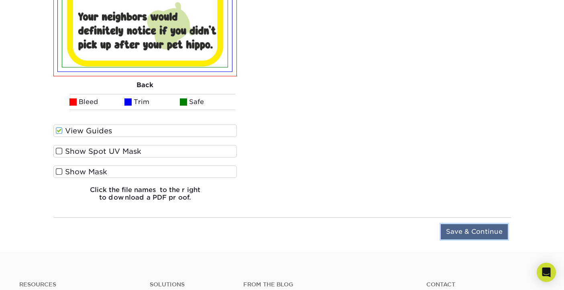
click at [458, 232] on input "Save & Continue" at bounding box center [474, 231] width 67 height 15
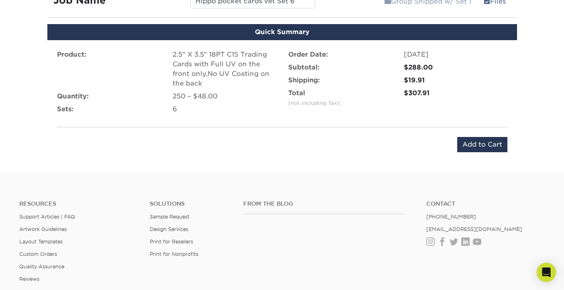
scroll to position [811, 0]
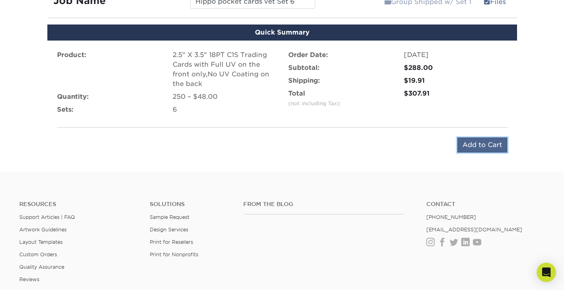
click at [473, 143] on input "Add to Cart" at bounding box center [482, 144] width 50 height 15
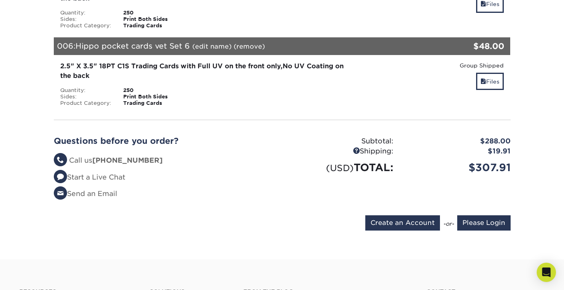
scroll to position [501, 0]
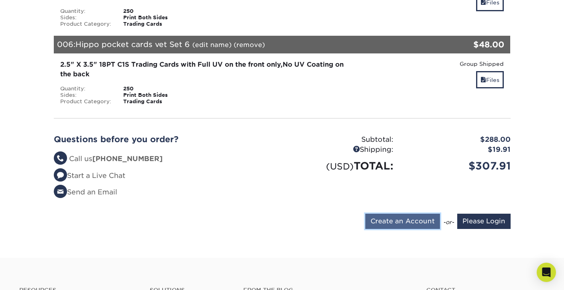
click at [410, 220] on input "Create an Account" at bounding box center [402, 221] width 75 height 15
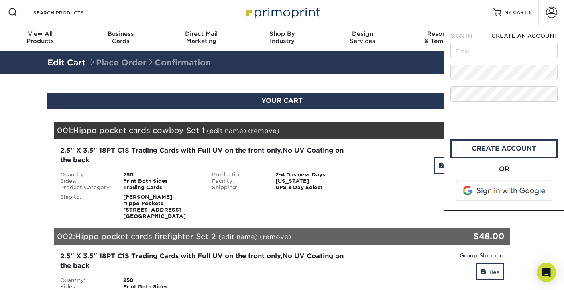
scroll to position [0, 0]
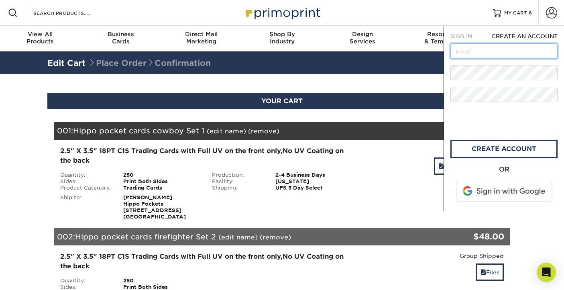
click at [465, 50] on input "text" at bounding box center [503, 50] width 107 height 15
type input "Jeremy.bue@centrorestaurantgroup.com"
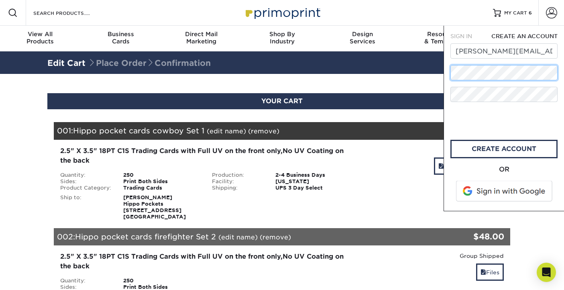
click at [445, 74] on div "SIGN IN CREATE AN ACCOUNT forgot password? All fields are required. Login OR SI…" at bounding box center [503, 118] width 120 height 185
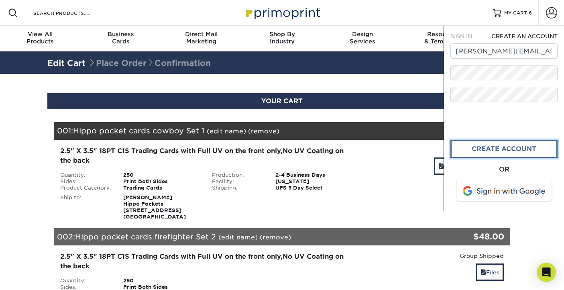
click at [479, 148] on link "create account" at bounding box center [503, 149] width 107 height 18
click at [467, 37] on span "SIGN IN" at bounding box center [461, 36] width 22 height 6
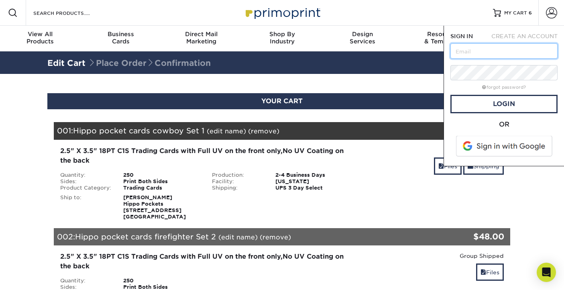
type input "Jeremy.bue@centrorestaurantgroup.com"
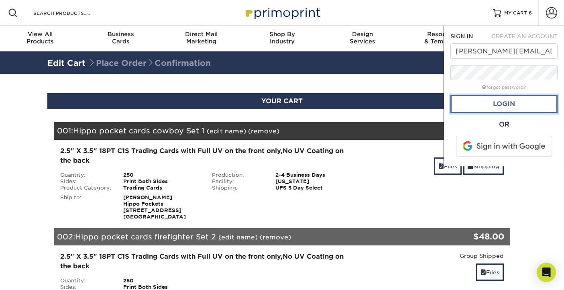
click at [484, 104] on link "Login" at bounding box center [503, 104] width 107 height 18
click at [519, 16] on span "MY CART" at bounding box center [515, 13] width 23 height 7
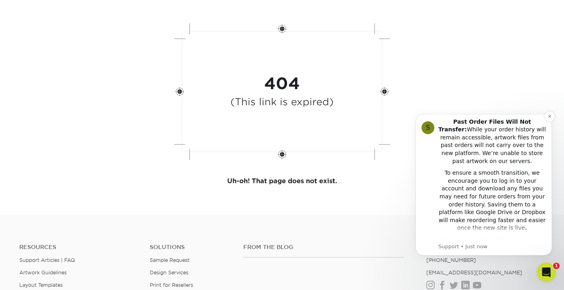
scroll to position [87, 0]
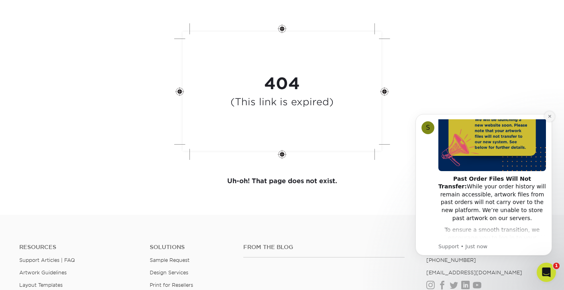
click at [549, 115] on icon "Dismiss notification" at bounding box center [549, 116] width 4 height 4
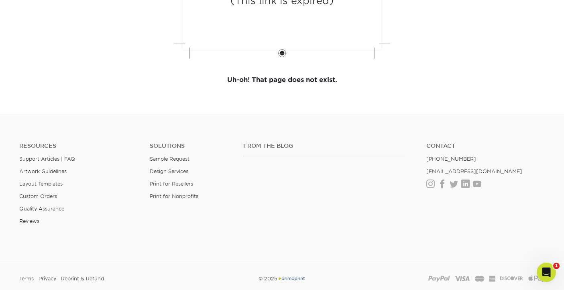
scroll to position [0, 0]
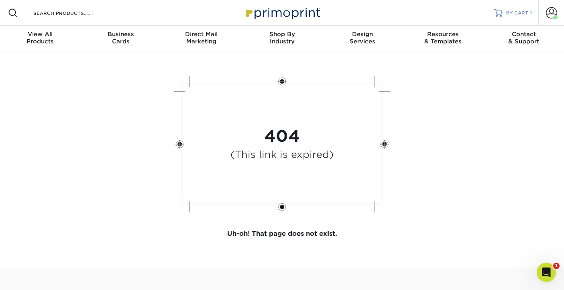
click at [518, 13] on span "MY CART" at bounding box center [516, 13] width 23 height 7
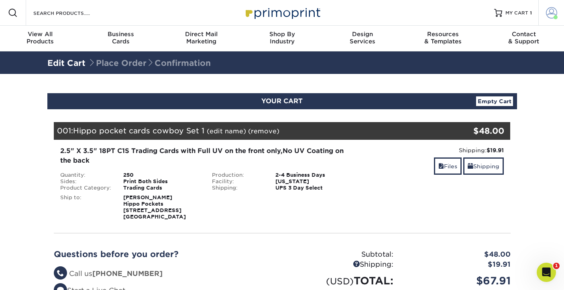
click at [550, 15] on span at bounding box center [551, 12] width 11 height 11
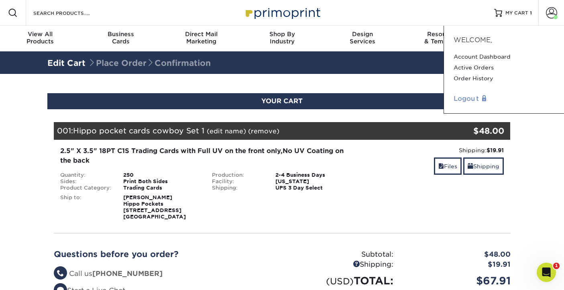
click at [467, 98] on link "Logout" at bounding box center [504, 99] width 101 height 10
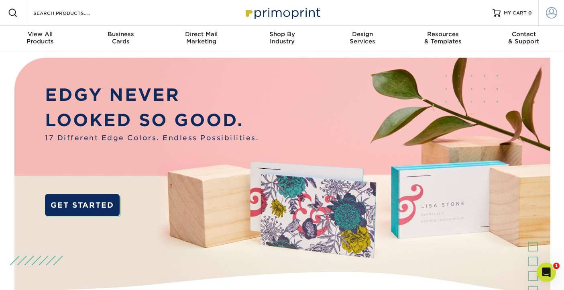
type input "[PERSON_NAME][EMAIL_ADDRESS][PERSON_NAME][DOMAIN_NAME]"
click at [556, 12] on span at bounding box center [551, 12] width 11 height 11
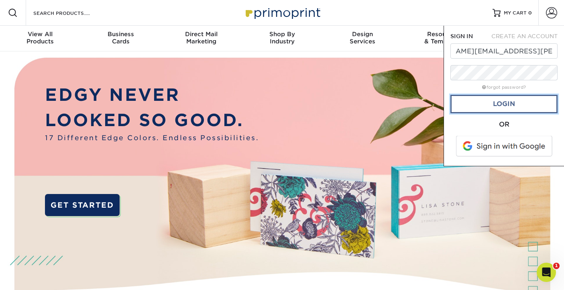
click at [500, 106] on link "Login" at bounding box center [503, 104] width 107 height 18
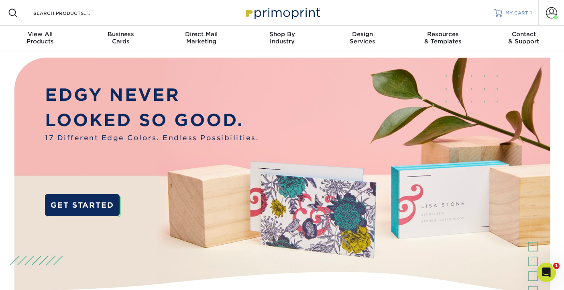
click at [516, 14] on span "MY CART" at bounding box center [516, 13] width 23 height 7
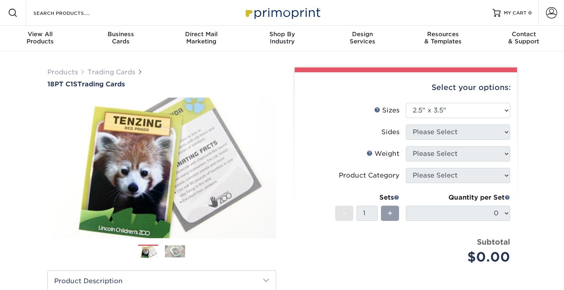
select select "2.50x3.50"
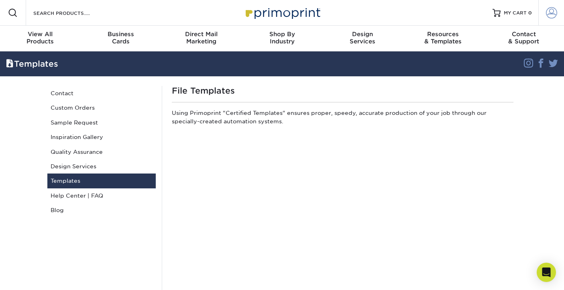
click at [550, 12] on span at bounding box center [551, 12] width 11 height 11
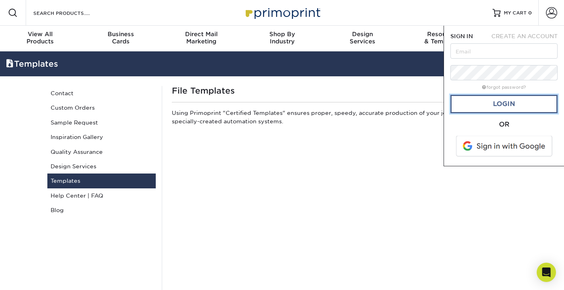
click at [510, 104] on link "Login" at bounding box center [503, 104] width 107 height 18
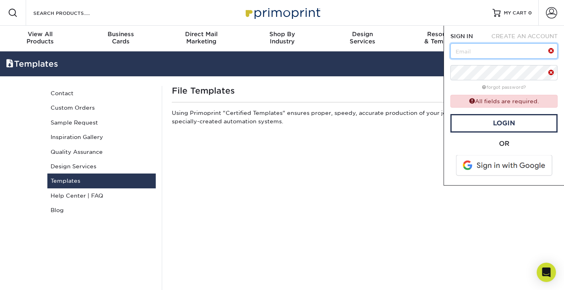
click at [468, 48] on input "text" at bounding box center [503, 50] width 107 height 15
type input "[PERSON_NAME][EMAIL_ADDRESS][PERSON_NAME][DOMAIN_NAME]"
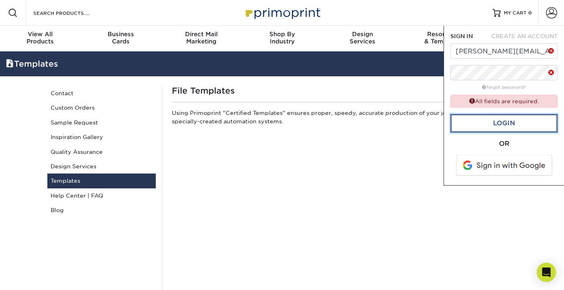
click at [497, 123] on link "Login" at bounding box center [503, 123] width 107 height 18
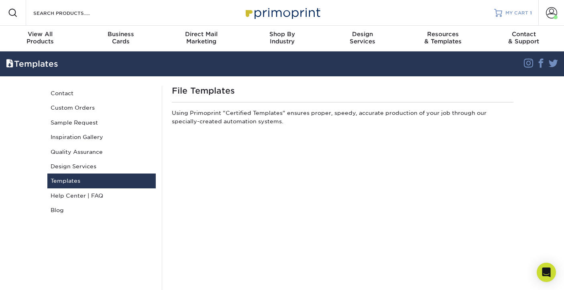
click at [518, 14] on span "MY CART" at bounding box center [516, 13] width 23 height 7
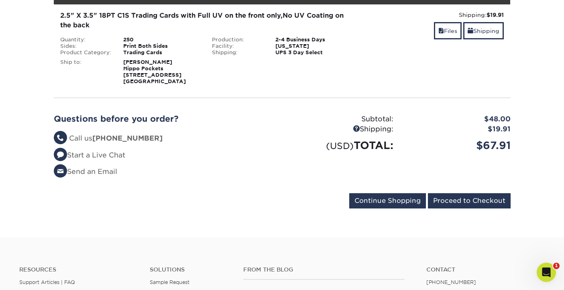
scroll to position [136, 0]
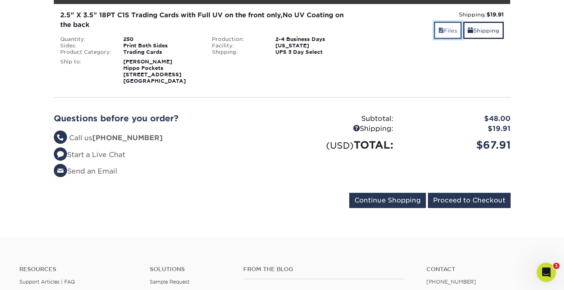
click at [445, 37] on link "Files" at bounding box center [448, 30] width 28 height 17
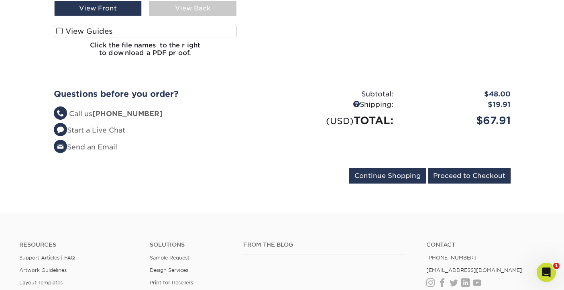
scroll to position [521, 0]
click at [395, 184] on form "Continue Shopping Proceed to Checkout" at bounding box center [282, 177] width 457 height 18
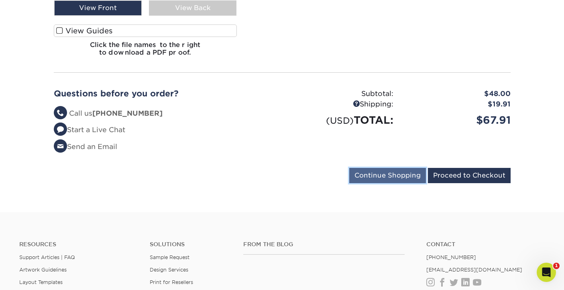
click at [395, 168] on input "Continue Shopping" at bounding box center [387, 175] width 77 height 15
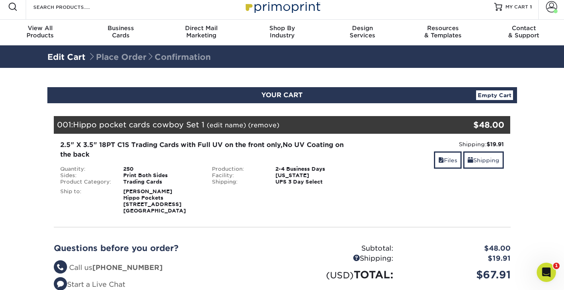
scroll to position [3, 0]
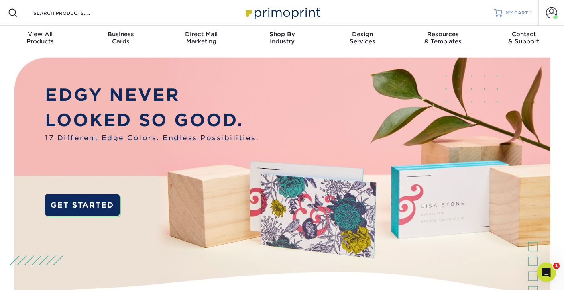
click at [514, 13] on span "MY CART" at bounding box center [516, 13] width 23 height 7
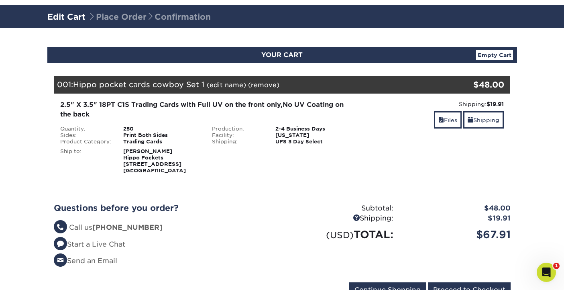
scroll to position [185, 0]
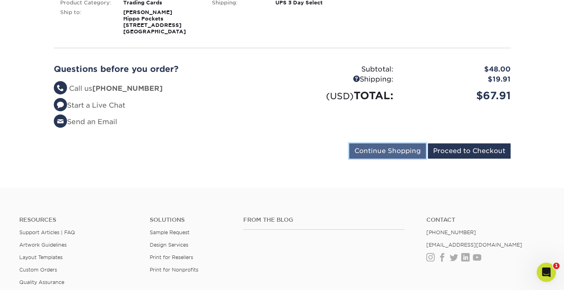
click at [405, 153] on input "Continue Shopping" at bounding box center [387, 150] width 77 height 15
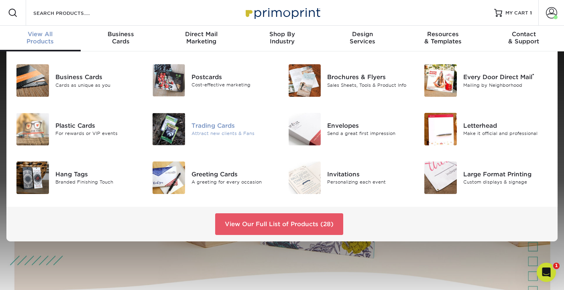
click at [197, 124] on div "Trading Cards" at bounding box center [233, 125] width 85 height 9
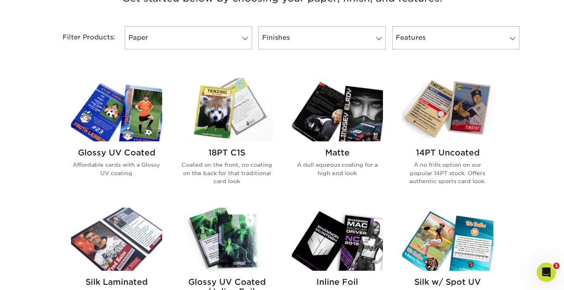
scroll to position [324, 0]
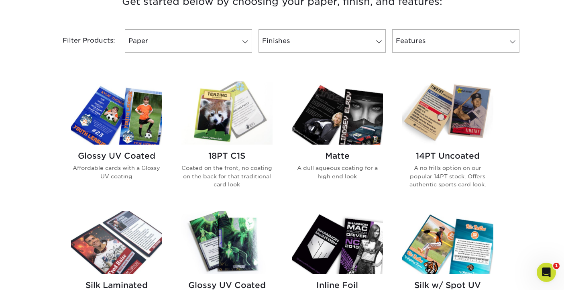
click at [230, 118] on img at bounding box center [226, 112] width 91 height 63
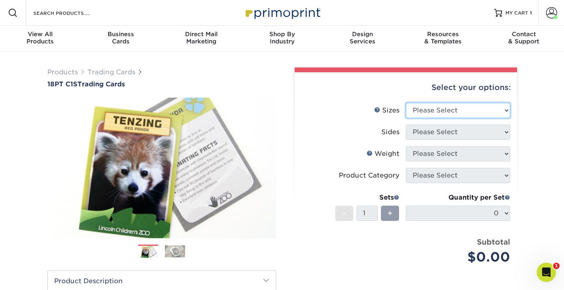
click at [507, 109] on select "Please Select 2.5" x 3.5"" at bounding box center [458, 110] width 104 height 15
select select "2.50x3.50"
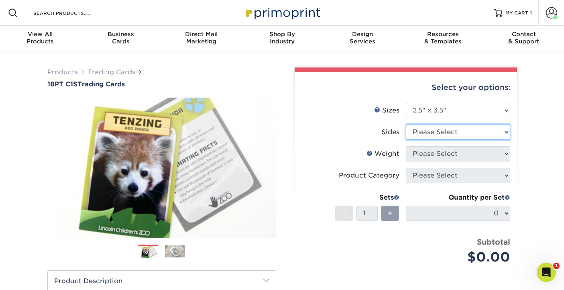
click at [502, 132] on select "Please Select Print Both Sides Print Front Only" at bounding box center [458, 131] width 104 height 15
select select "13abbda7-1d64-4f25-8bb2-c179b224825d"
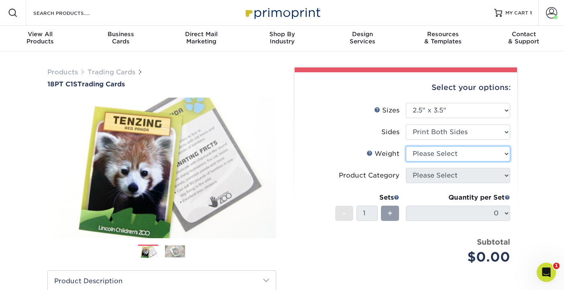
click at [503, 153] on select "Please Select 18PT C1S" at bounding box center [458, 153] width 104 height 15
select select "18PTC1S"
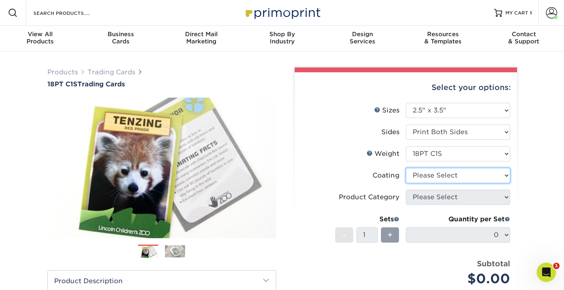
click at [504, 175] on select at bounding box center [458, 175] width 104 height 15
select select "1e8116af-acfc-44b1-83dc-8181aa338834"
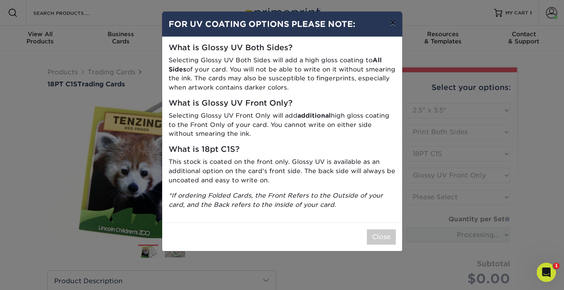
click at [392, 24] on button "×" at bounding box center [392, 23] width 18 height 22
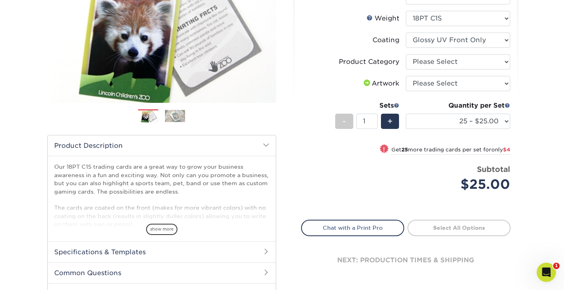
scroll to position [140, 0]
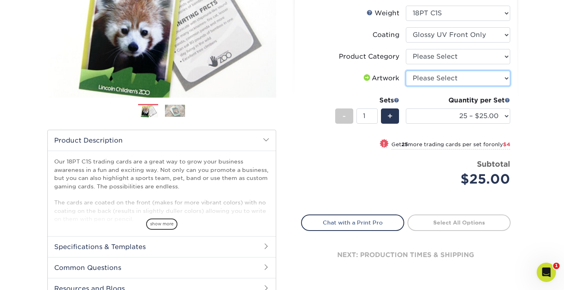
click at [505, 75] on select "Please Select I will upload files I need a design - $100" at bounding box center [458, 78] width 104 height 15
select select "upload"
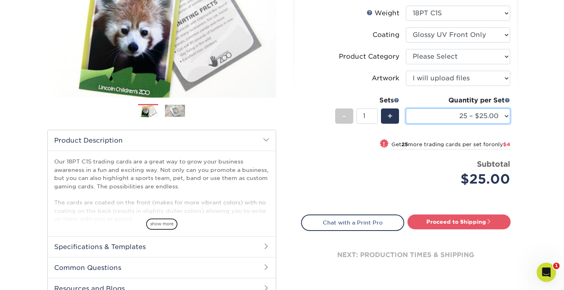
click at [505, 117] on select "25 – $25.00 50 – $29.00 75 – $37.00 100 – $41.00 250 – $48.00 500 – $58.00 1000…" at bounding box center [458, 115] width 104 height 15
select select "250 – $48.00"
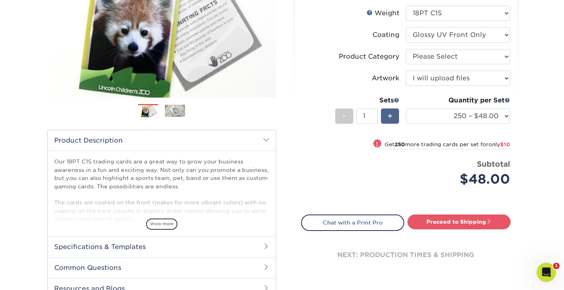
click at [396, 117] on div "+" at bounding box center [390, 115] width 18 height 15
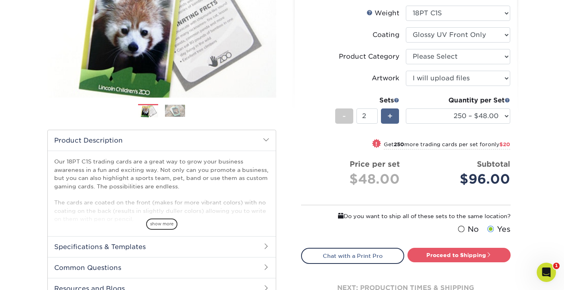
click at [396, 117] on div "+" at bounding box center [390, 115] width 18 height 15
type input "5"
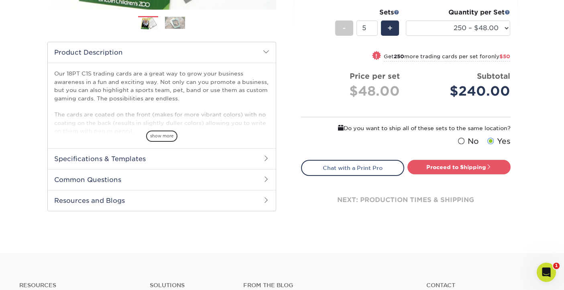
scroll to position [228, 0]
click at [448, 164] on link "Proceed to Shipping" at bounding box center [458, 167] width 103 height 14
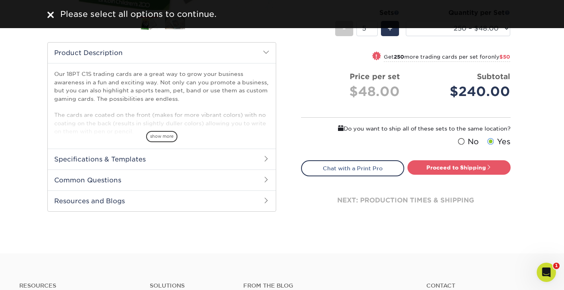
click at [402, 137] on div "Do you want to ship all of these sets to the same location? Yes No" at bounding box center [406, 133] width 210 height 18
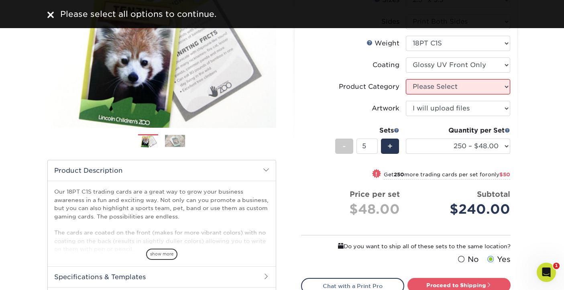
scroll to position [110, 0]
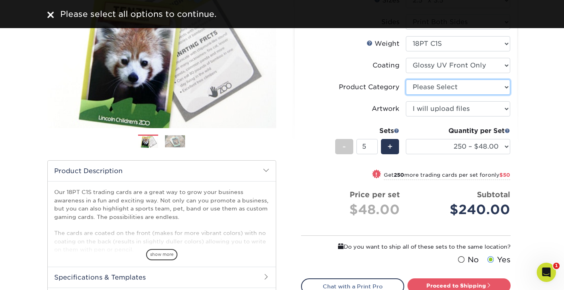
click at [504, 85] on select "Please Select Trading Cards" at bounding box center [458, 86] width 104 height 15
select select "c2f9bce9-36c2-409d-b101-c29d9d031e18"
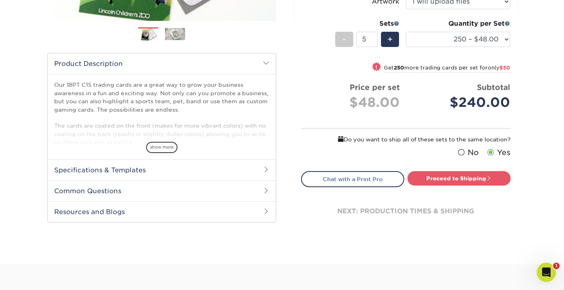
scroll to position [219, 0]
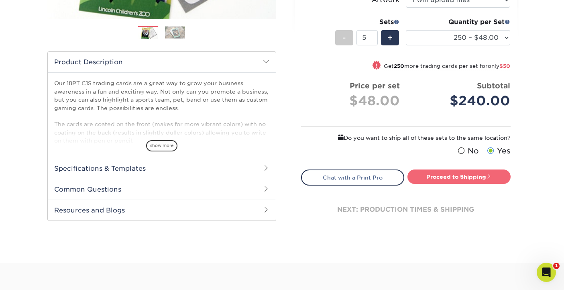
click at [470, 177] on link "Proceed to Shipping" at bounding box center [458, 176] width 103 height 14
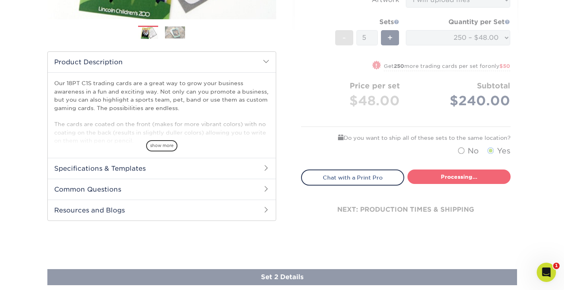
select select "f7cdf0bb-4f0d-4a12-bfed-4ea69d747644"
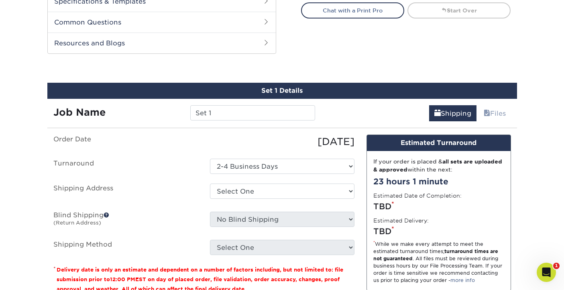
scroll to position [409, 0]
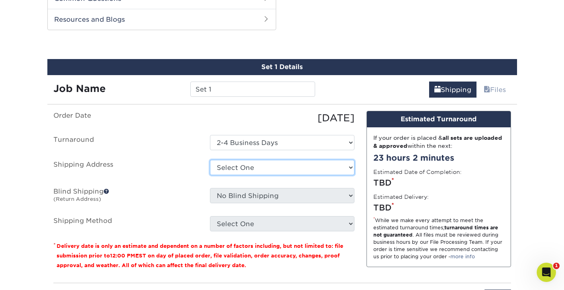
click at [352, 161] on select "Select One Hippo Pockets + Add New Address" at bounding box center [282, 167] width 144 height 15
select select "285302"
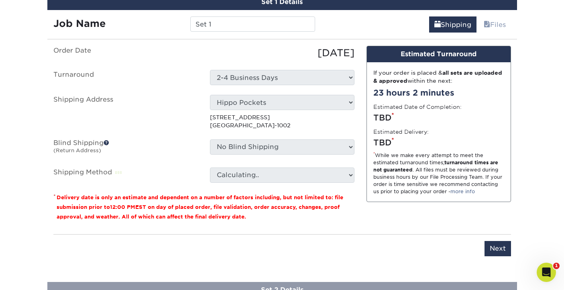
scroll to position [480, 0]
